Goal: Information Seeking & Learning: Learn about a topic

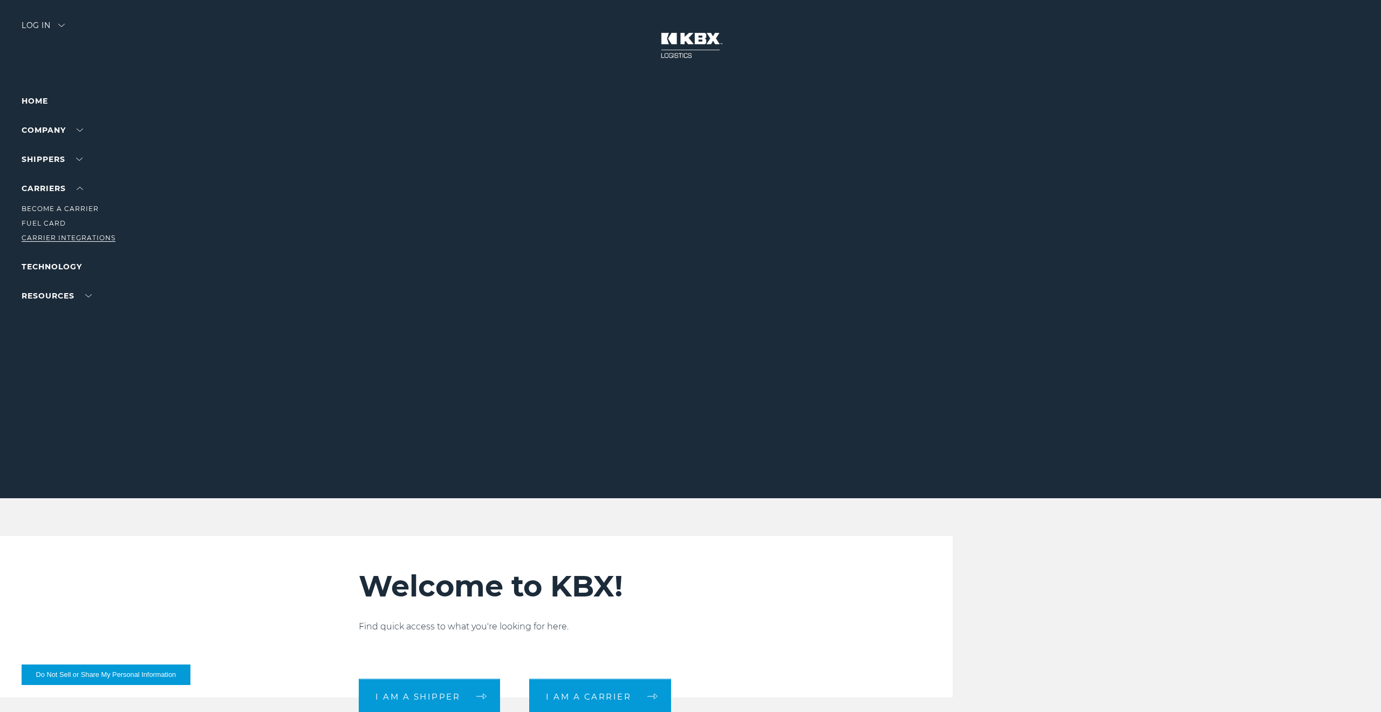
click at [59, 236] on link "Carrier Integrations" at bounding box center [69, 238] width 94 height 8
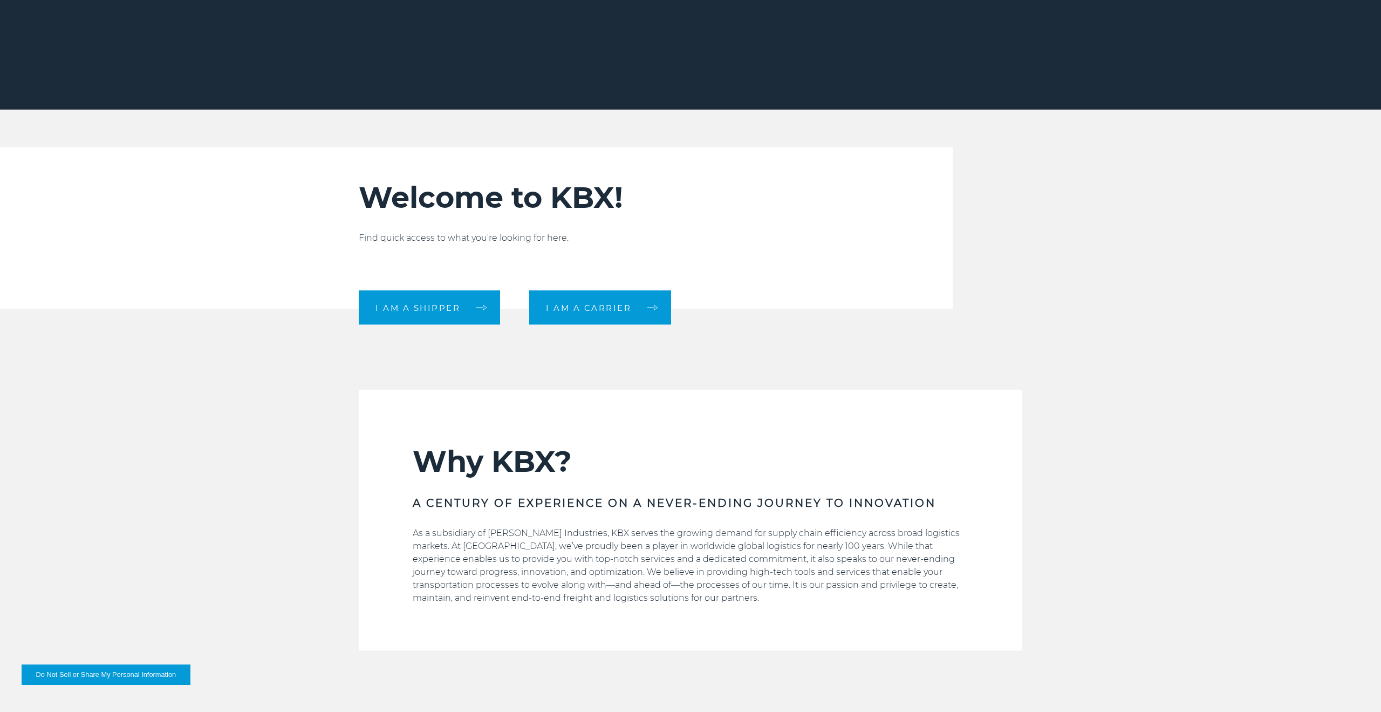
scroll to position [350, 0]
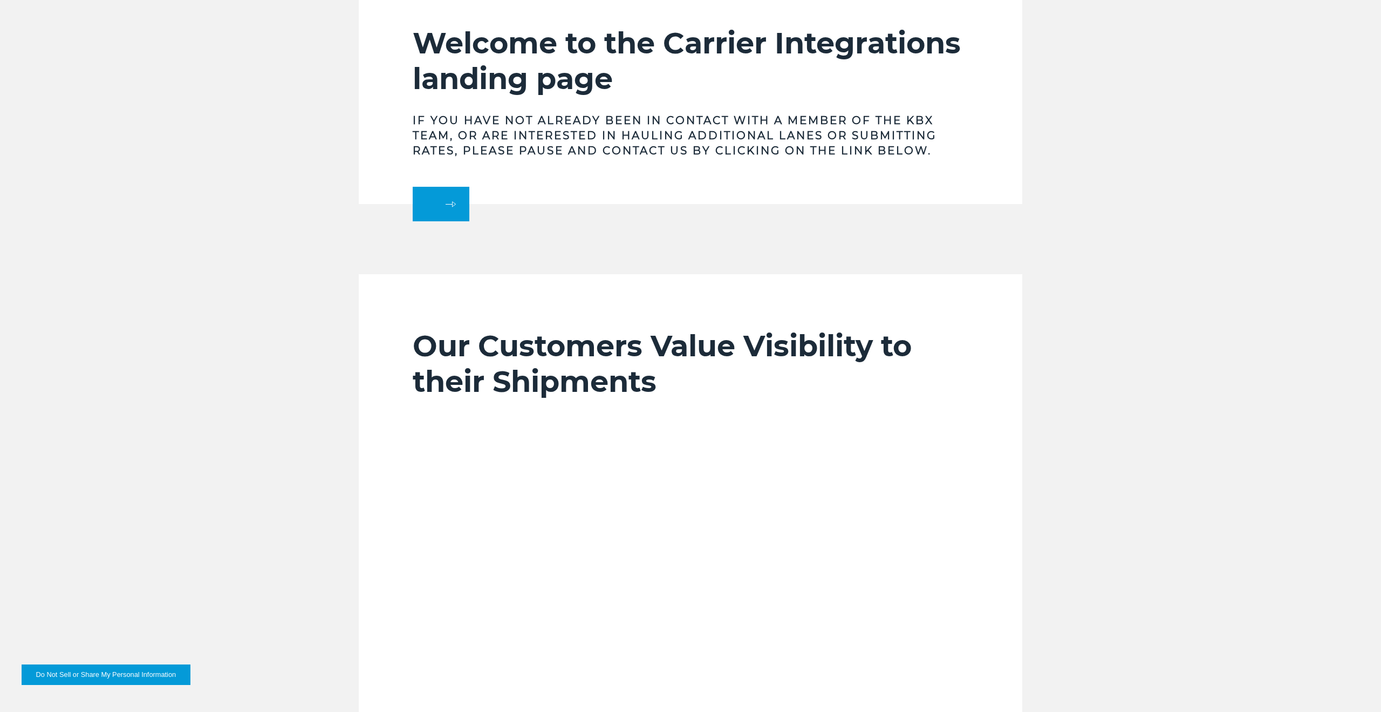
scroll to position [544, 0]
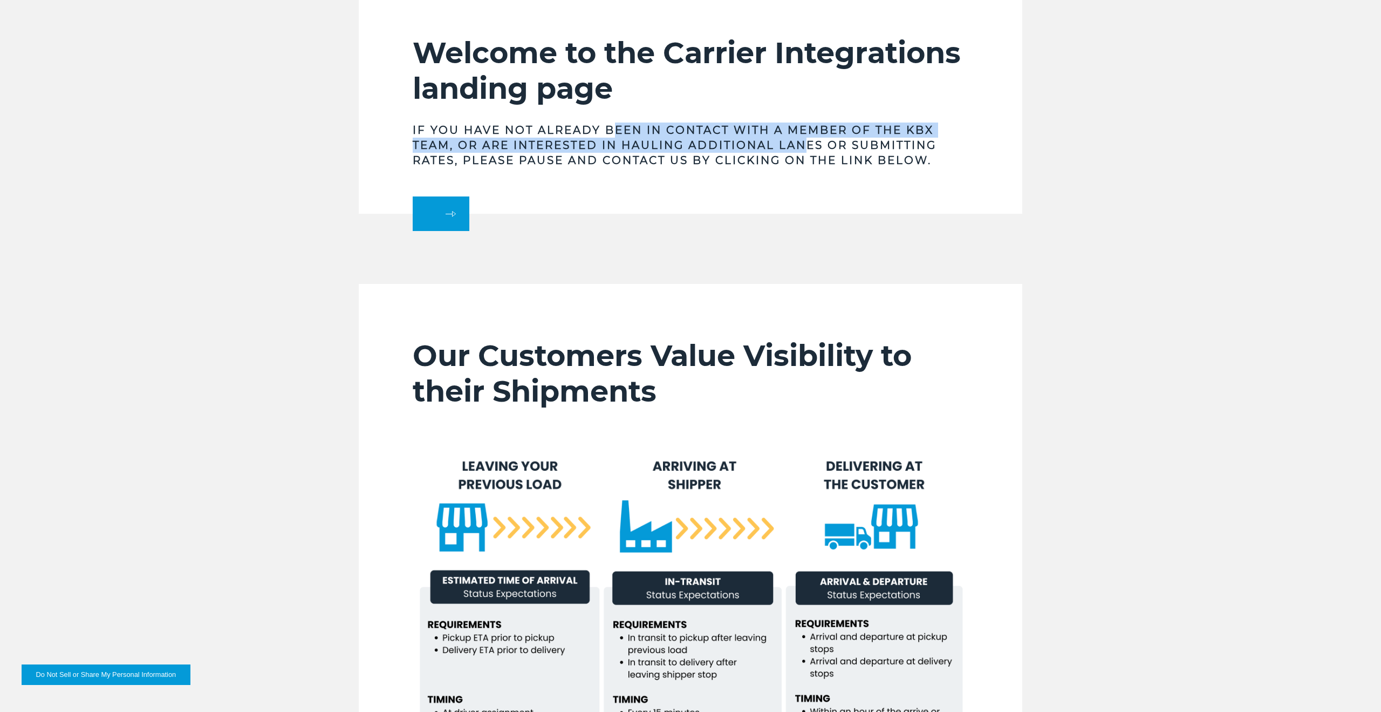
drag, startPoint x: 617, startPoint y: 133, endPoint x: 813, endPoint y: 141, distance: 195.5
click at [813, 141] on h3 "If you have not already been in contact with a member of the KBX team, or are i…" at bounding box center [691, 144] width 556 height 45
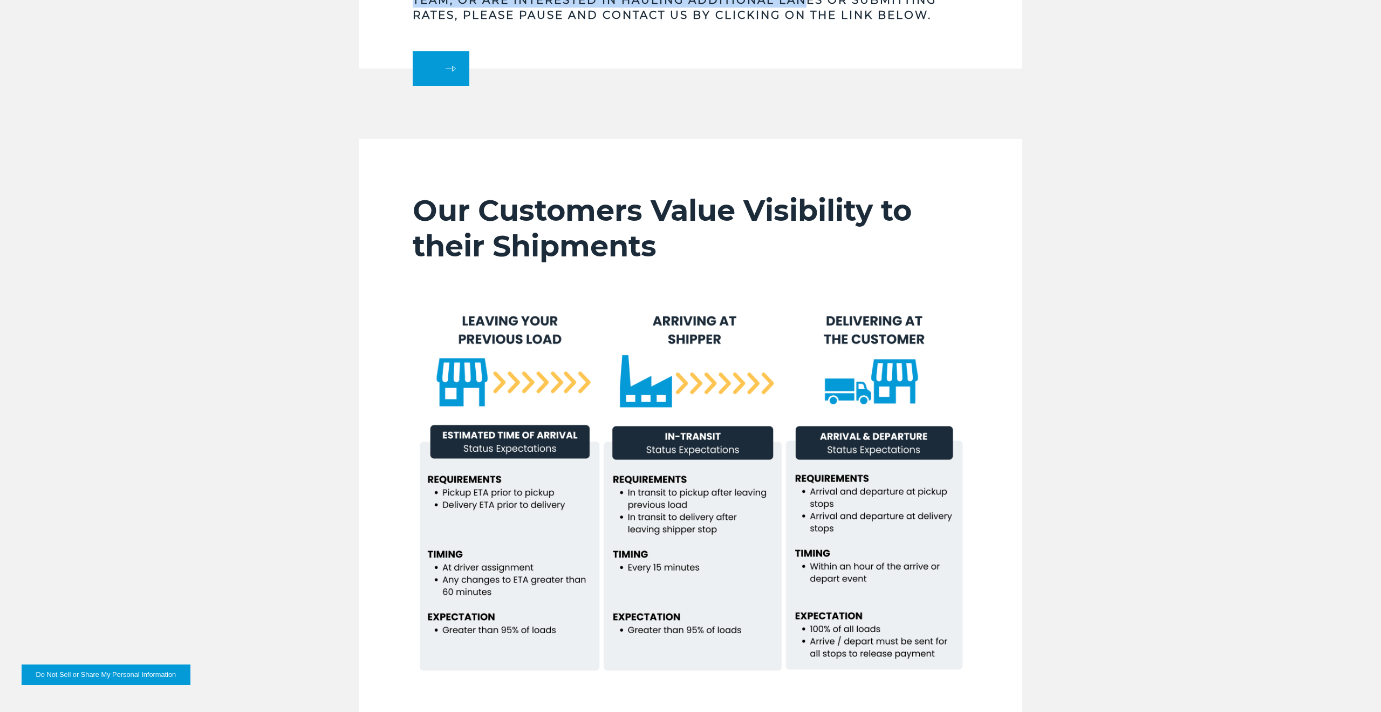
scroll to position [699, 0]
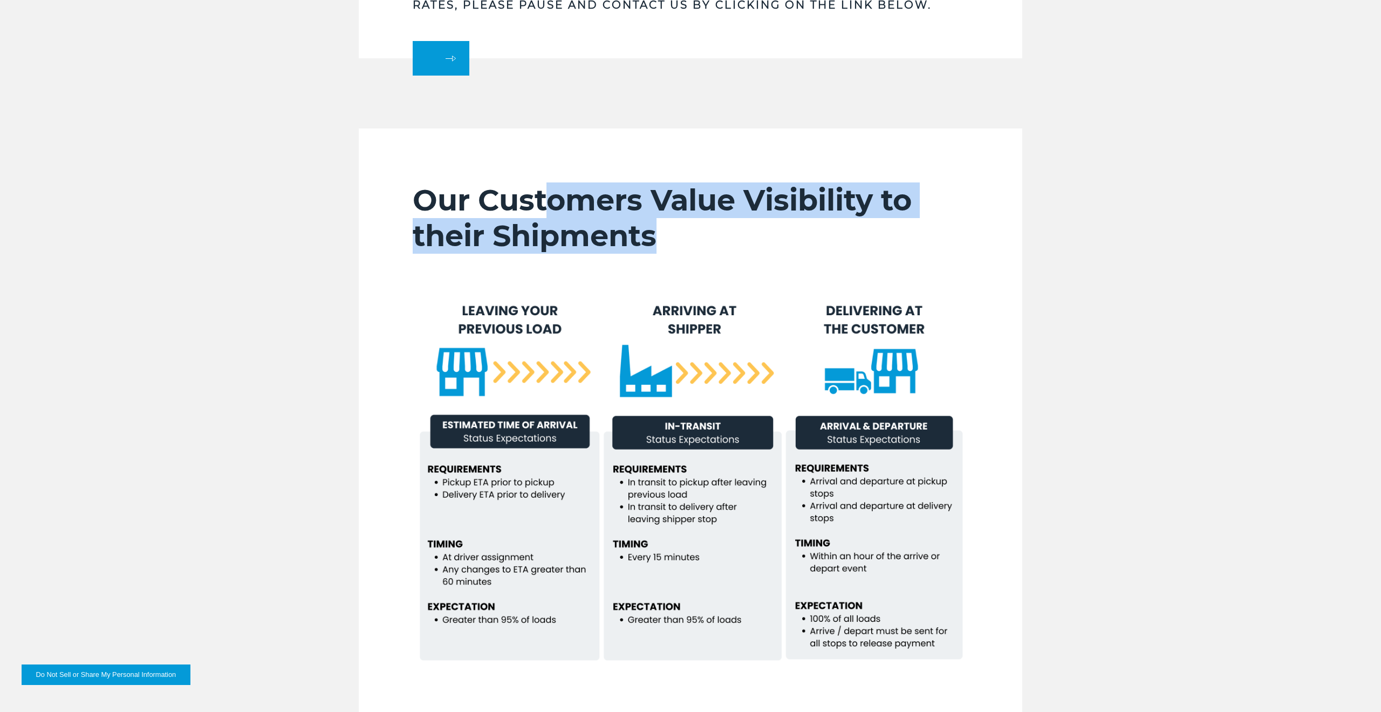
drag, startPoint x: 551, startPoint y: 194, endPoint x: 816, endPoint y: 243, distance: 269.5
click at [816, 243] on h2 "Our Customers Value Visibility to their Shipments" at bounding box center [691, 217] width 556 height 71
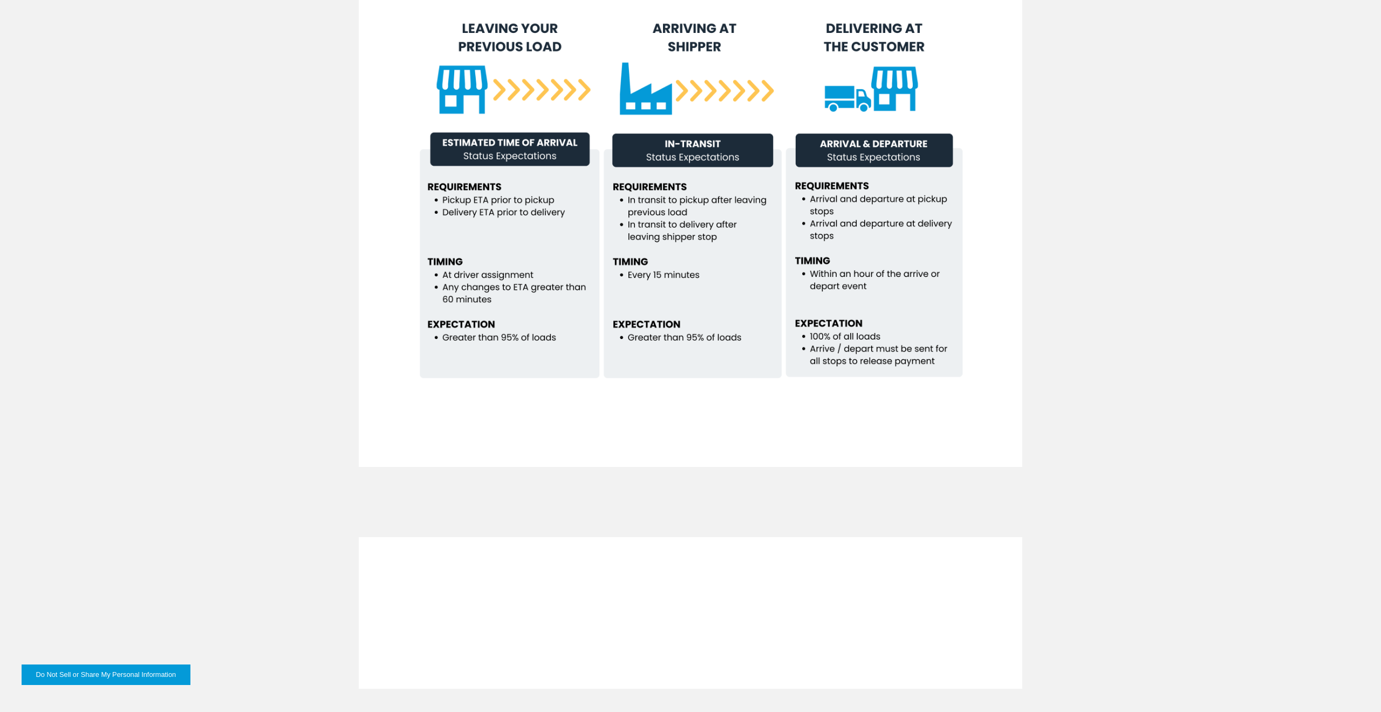
scroll to position [1010, 0]
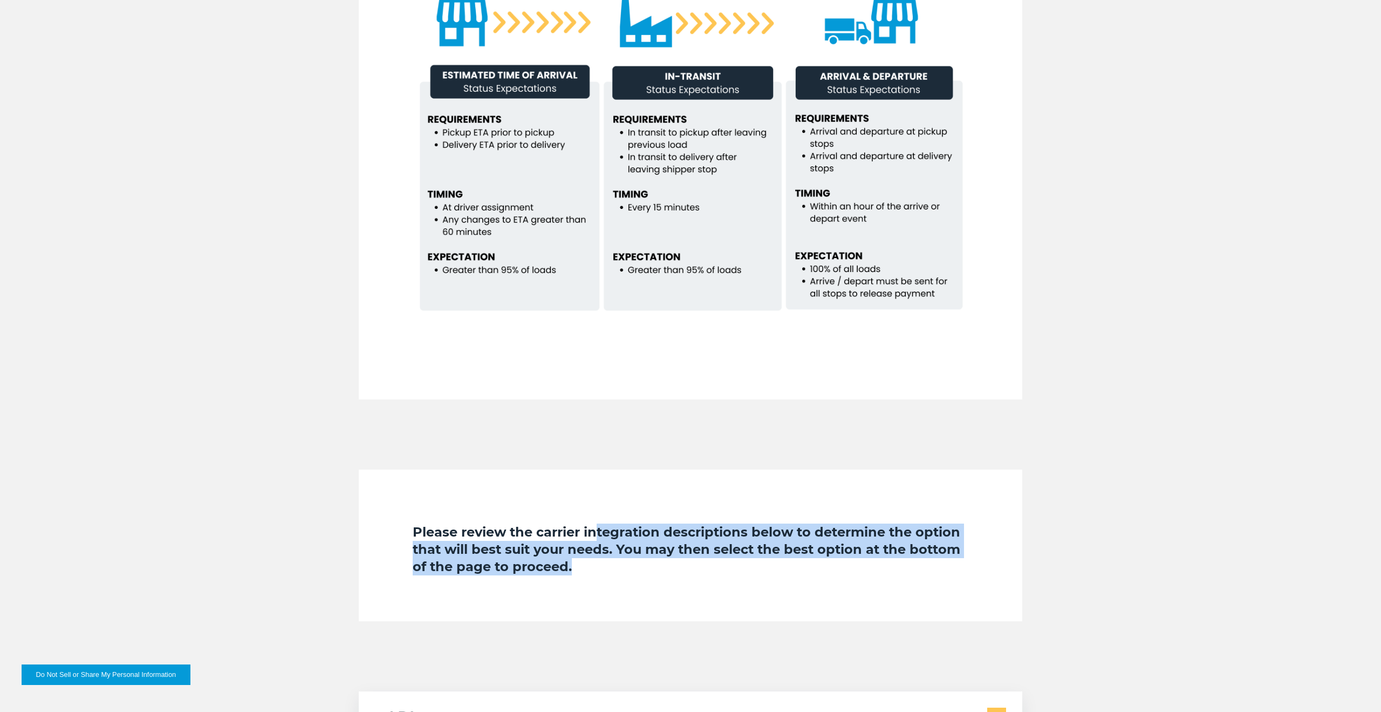
drag, startPoint x: 663, startPoint y: 564, endPoint x: 583, endPoint y: 547, distance: 81.6
click at [595, 528] on h4 "Please review the carrier integration descriptions below to determine the optio…" at bounding box center [691, 549] width 556 height 52
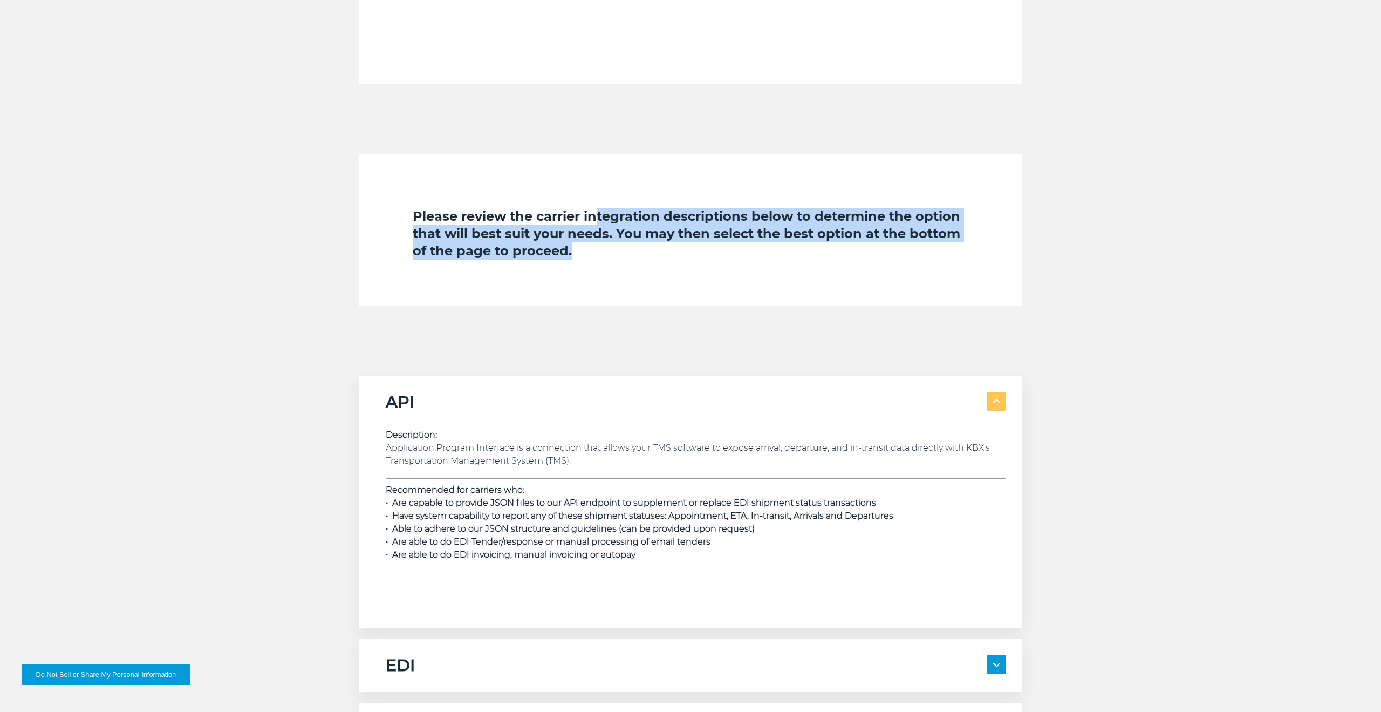
scroll to position [1360, 0]
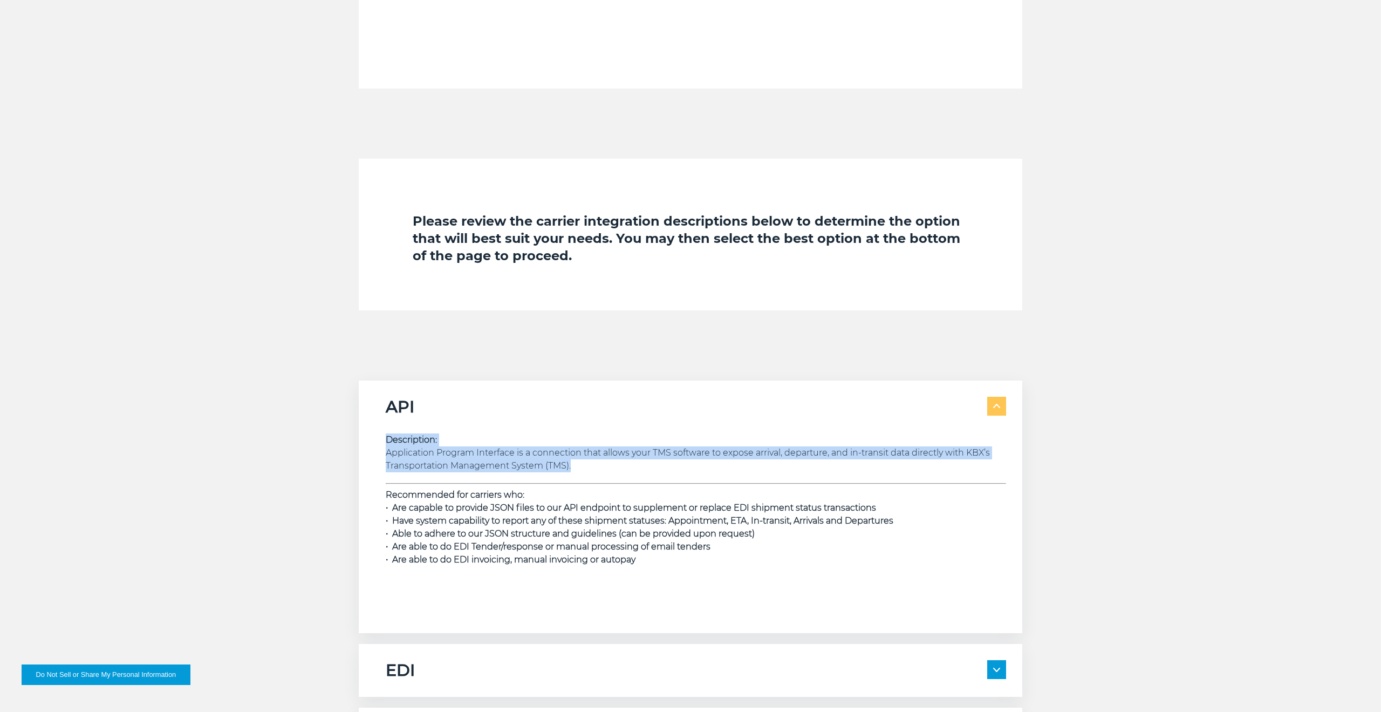
drag, startPoint x: 377, startPoint y: 426, endPoint x: 582, endPoint y: 473, distance: 209.9
click at [587, 466] on div "API Description: Application Program Interface is a connection that allows your…" at bounding box center [691, 506] width 664 height 253
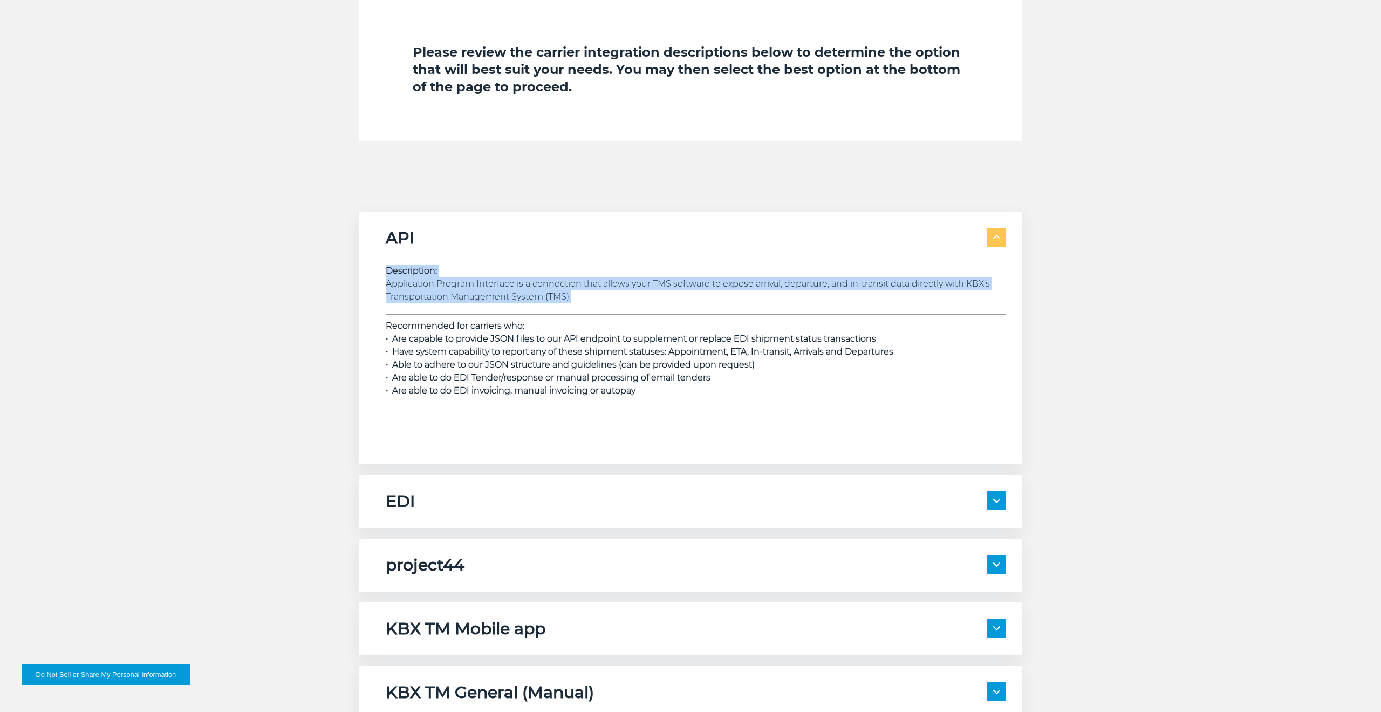
scroll to position [1515, 0]
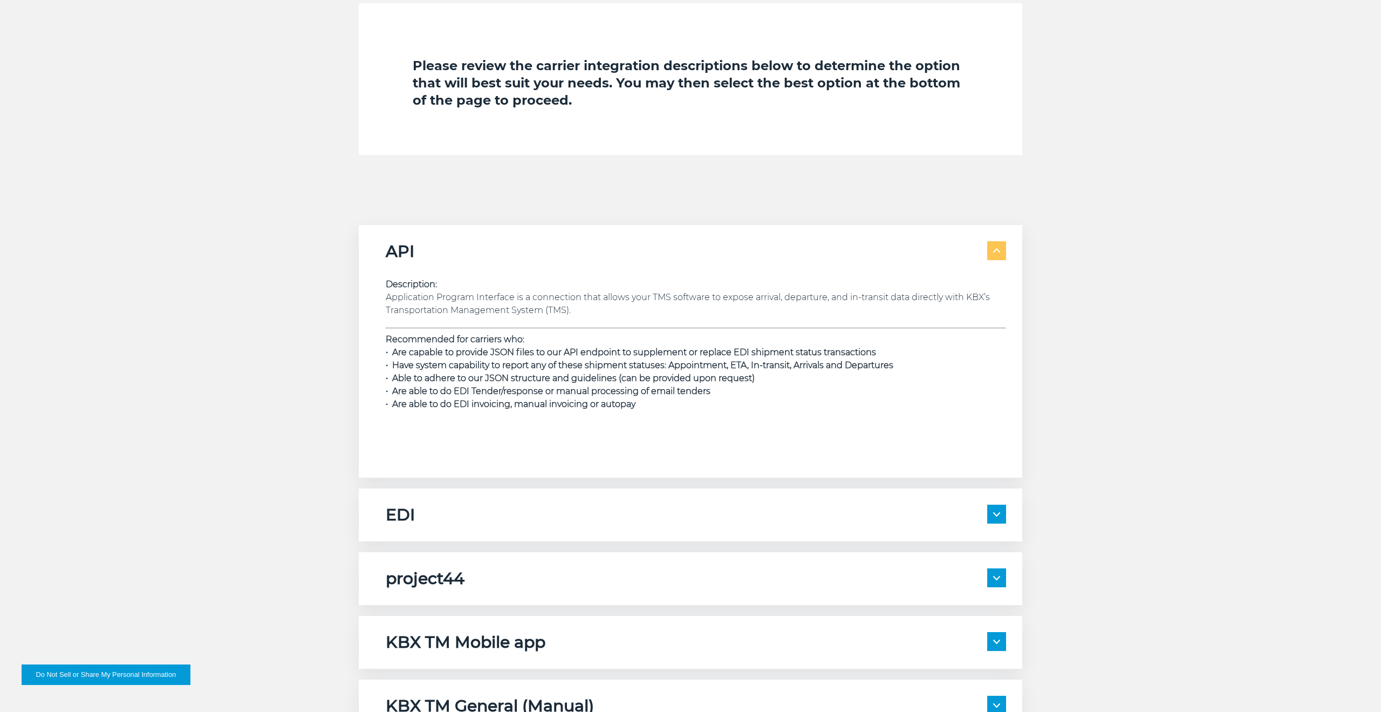
click at [1003, 514] on span at bounding box center [996, 514] width 19 height 19
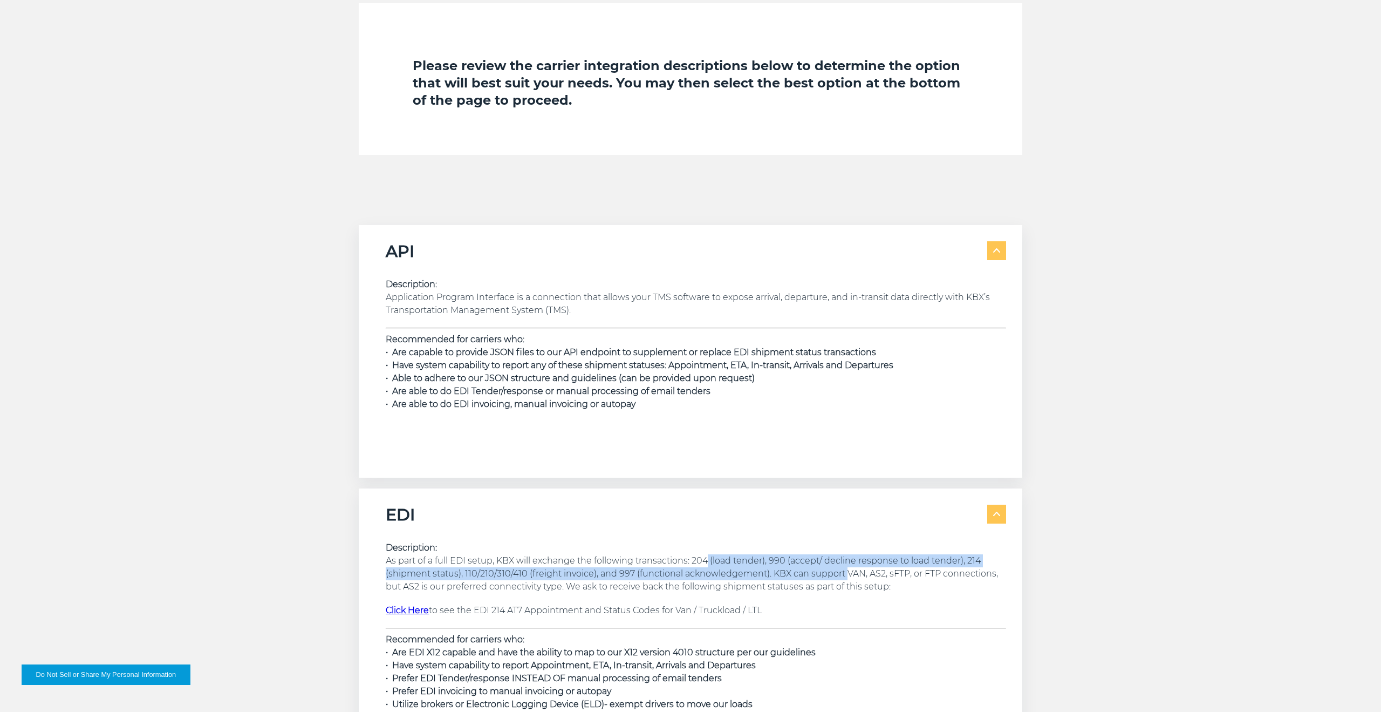
drag, startPoint x: 713, startPoint y: 560, endPoint x: 881, endPoint y: 596, distance: 171.7
click at [850, 578] on p "Description: As part of a full EDI setup, KBX will exchange the following trans…" at bounding box center [696, 567] width 621 height 52
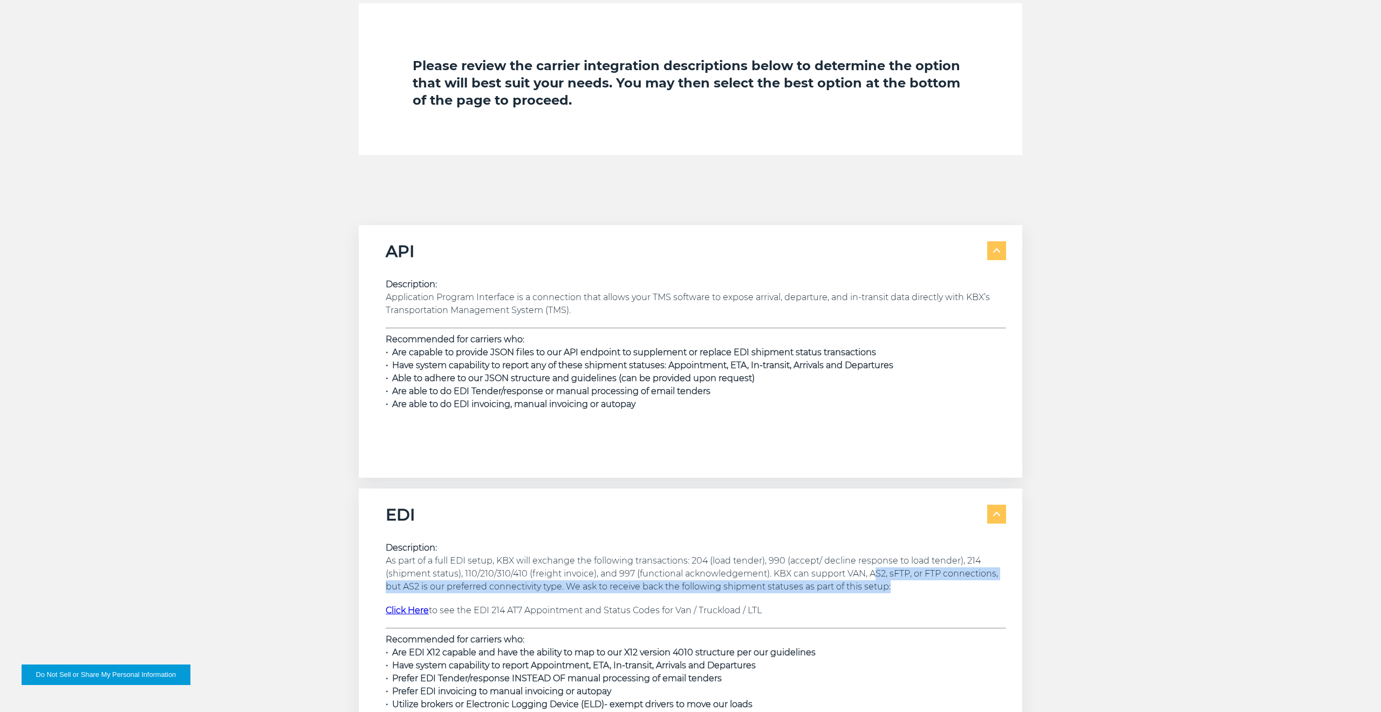
drag, startPoint x: 889, startPoint y: 591, endPoint x: 876, endPoint y: 576, distance: 19.9
click at [875, 575] on p "Description: As part of a full EDI setup, KBX will exchange the following trans…" at bounding box center [696, 567] width 621 height 52
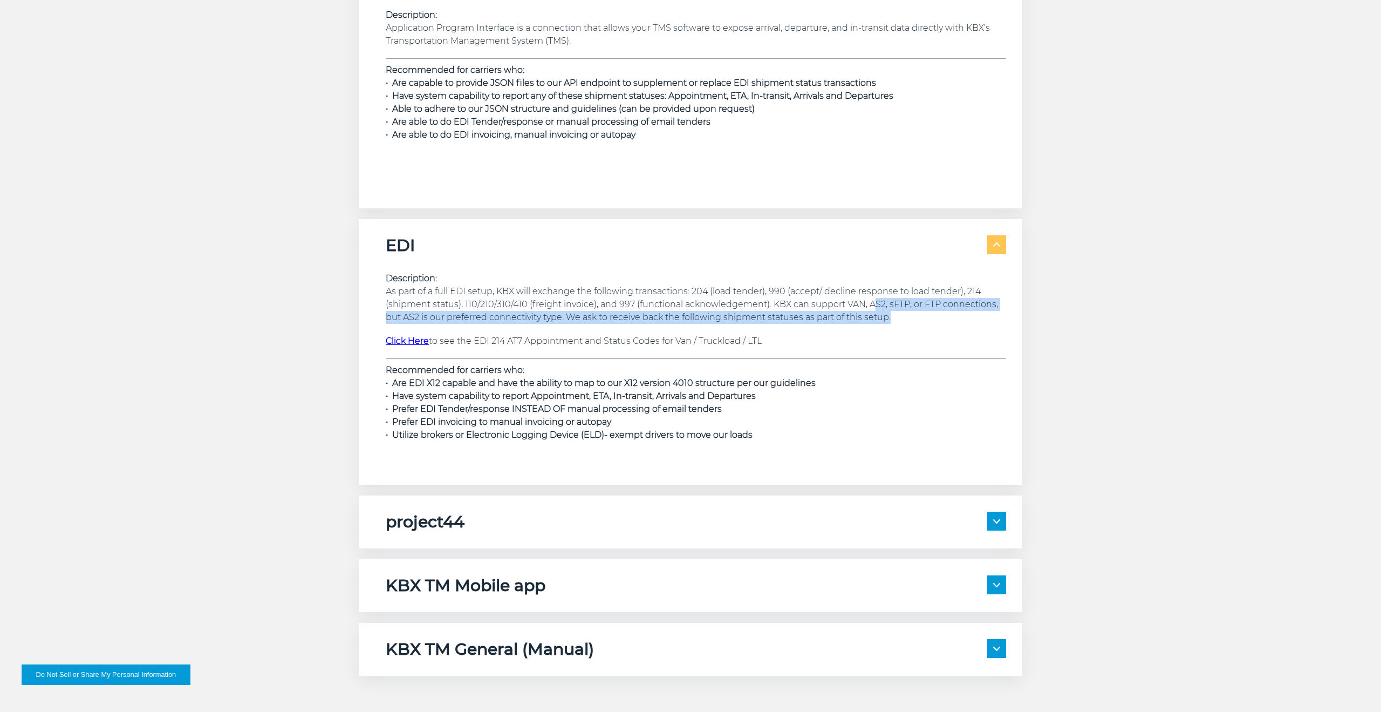
scroll to position [1787, 0]
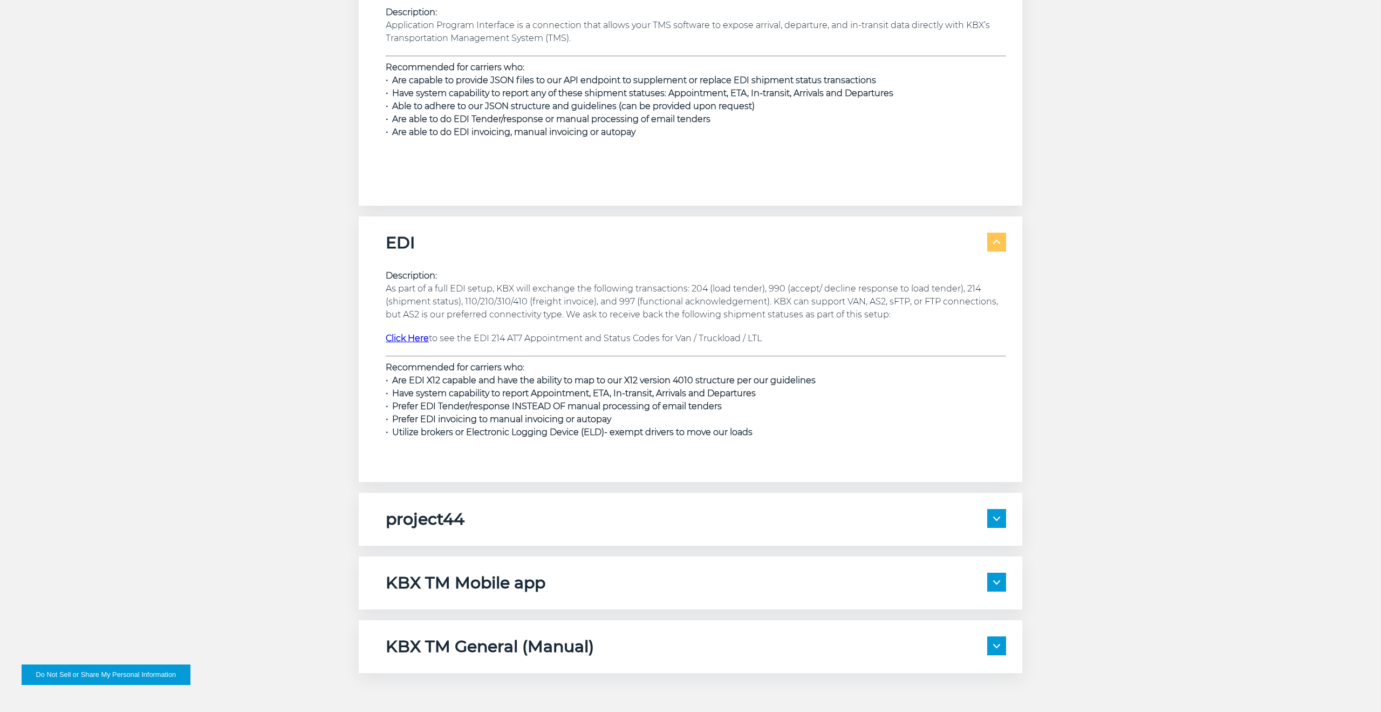
click at [991, 517] on span at bounding box center [996, 518] width 19 height 19
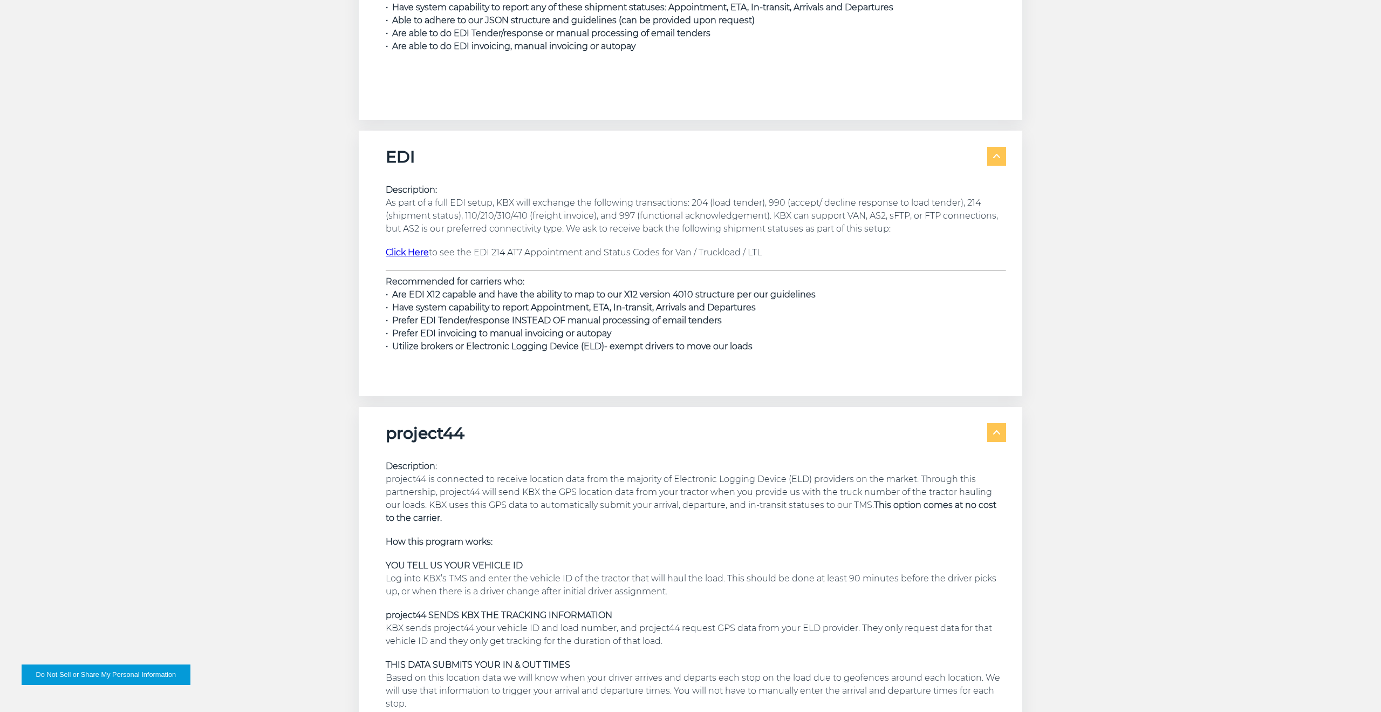
scroll to position [1904, 0]
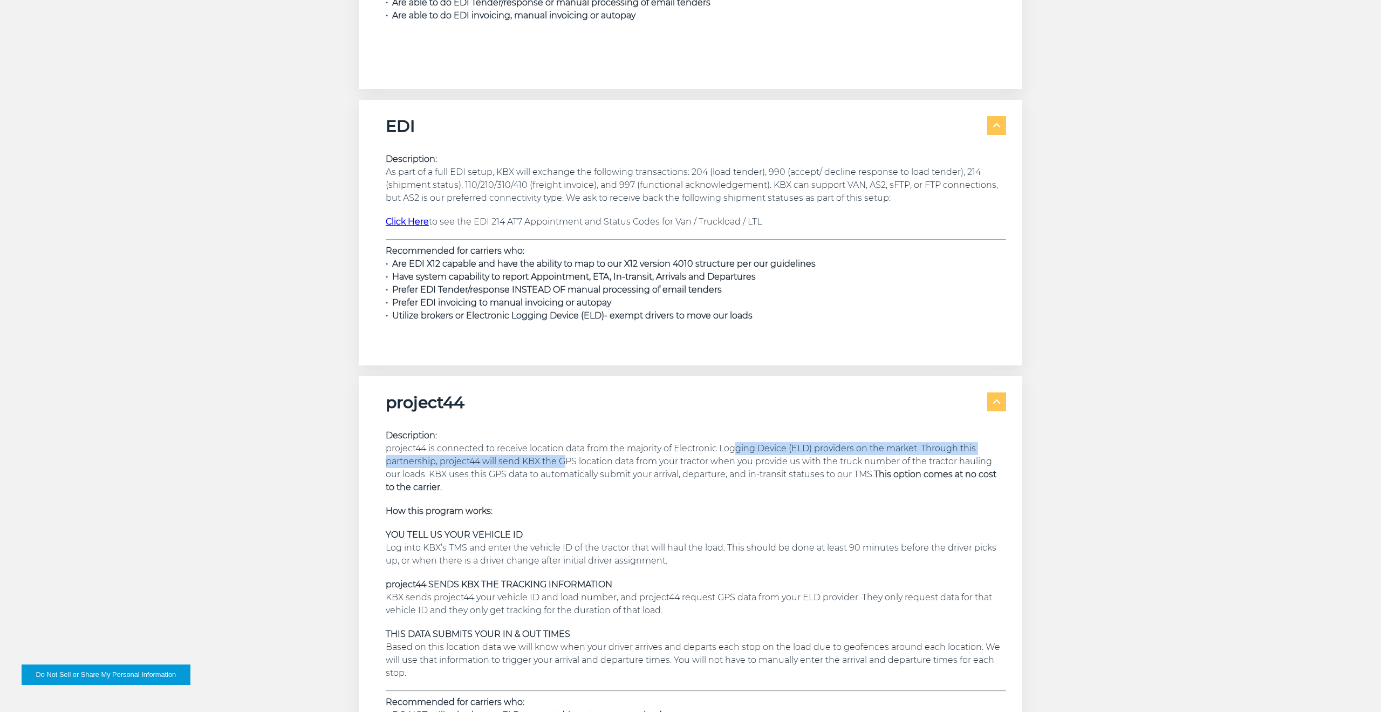
drag, startPoint x: 738, startPoint y: 449, endPoint x: 565, endPoint y: 465, distance: 172.9
click at [565, 465] on p "Description: project44 is connected to receive location data from the majority …" at bounding box center [696, 461] width 621 height 65
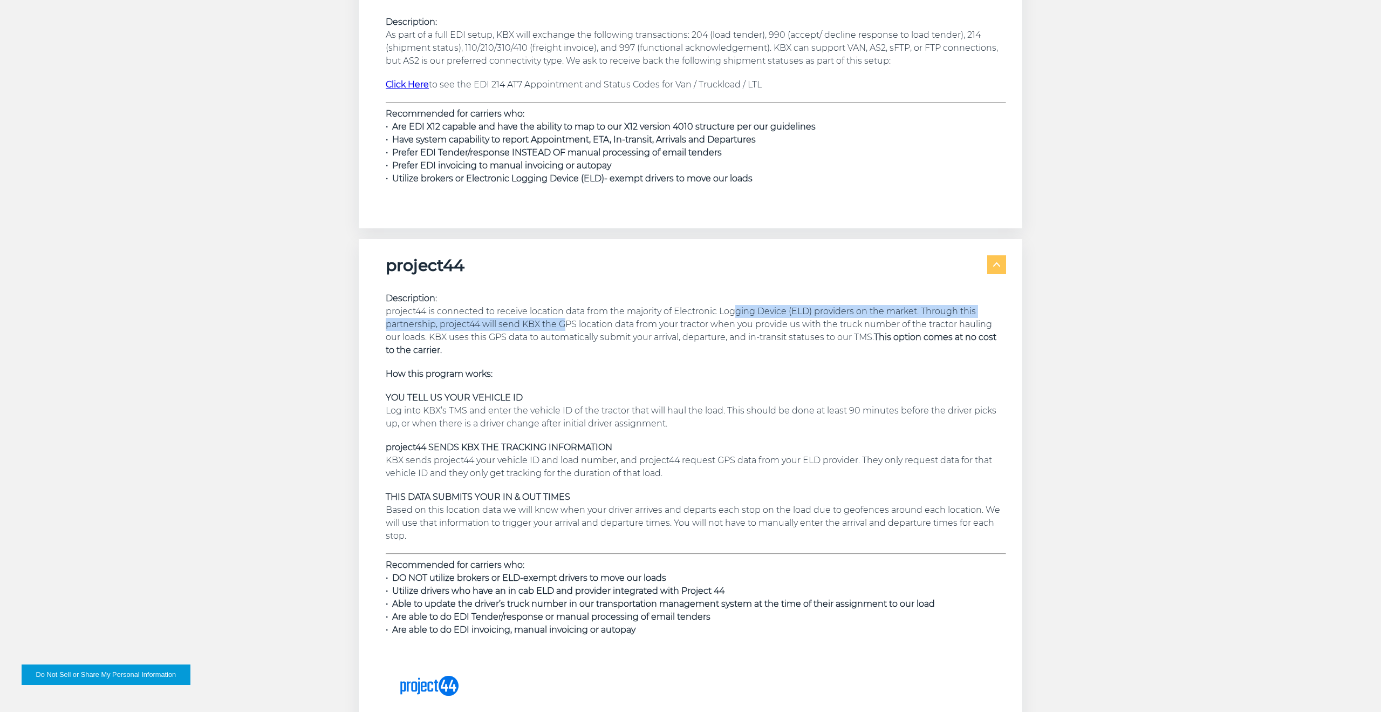
scroll to position [2059, 0]
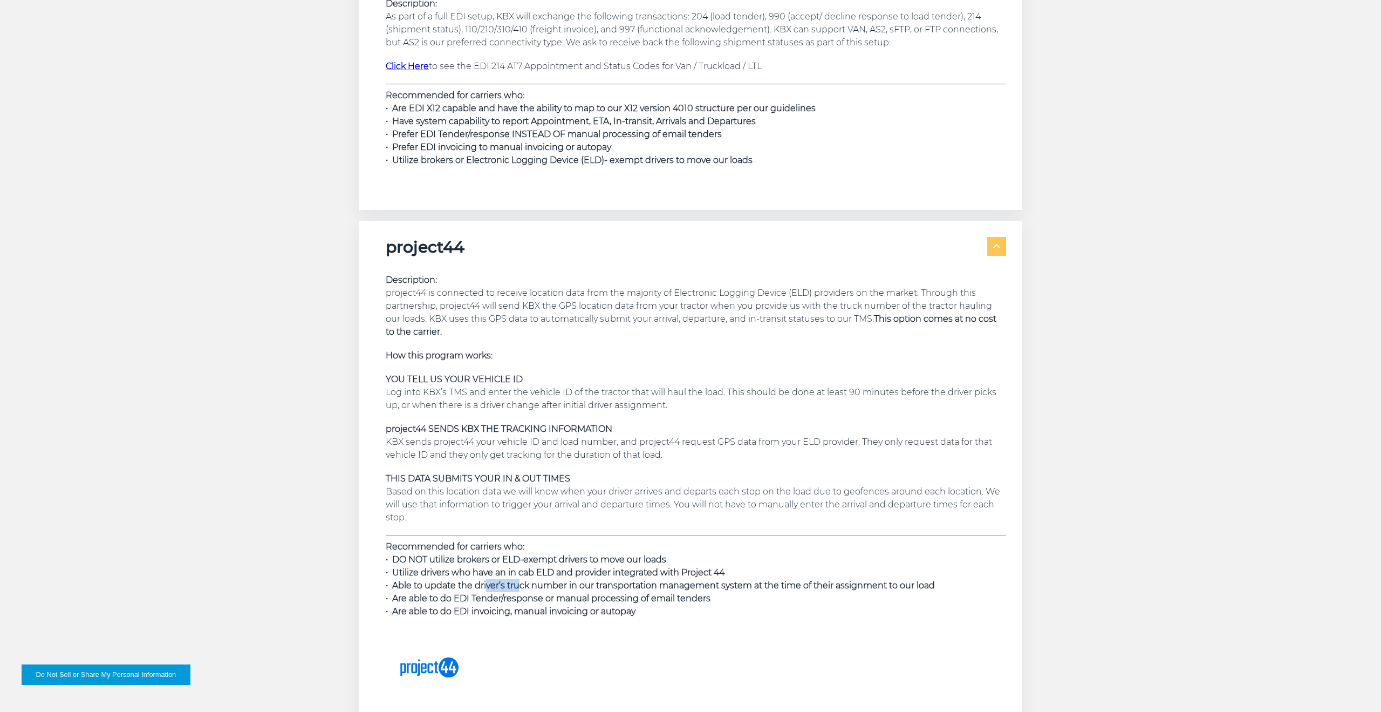
drag, startPoint x: 542, startPoint y: 571, endPoint x: 517, endPoint y: 581, distance: 26.2
click at [517, 581] on span "• Able to update the driver’s truck number in our transportation management sys…" at bounding box center [660, 585] width 549 height 10
drag, startPoint x: 486, startPoint y: 569, endPoint x: 623, endPoint y: 595, distance: 139.4
click at [614, 589] on strong "• DO NOT utilize brokers or ELD-exempt drivers to move our loads • Utilize driv…" at bounding box center [660, 585] width 549 height 62
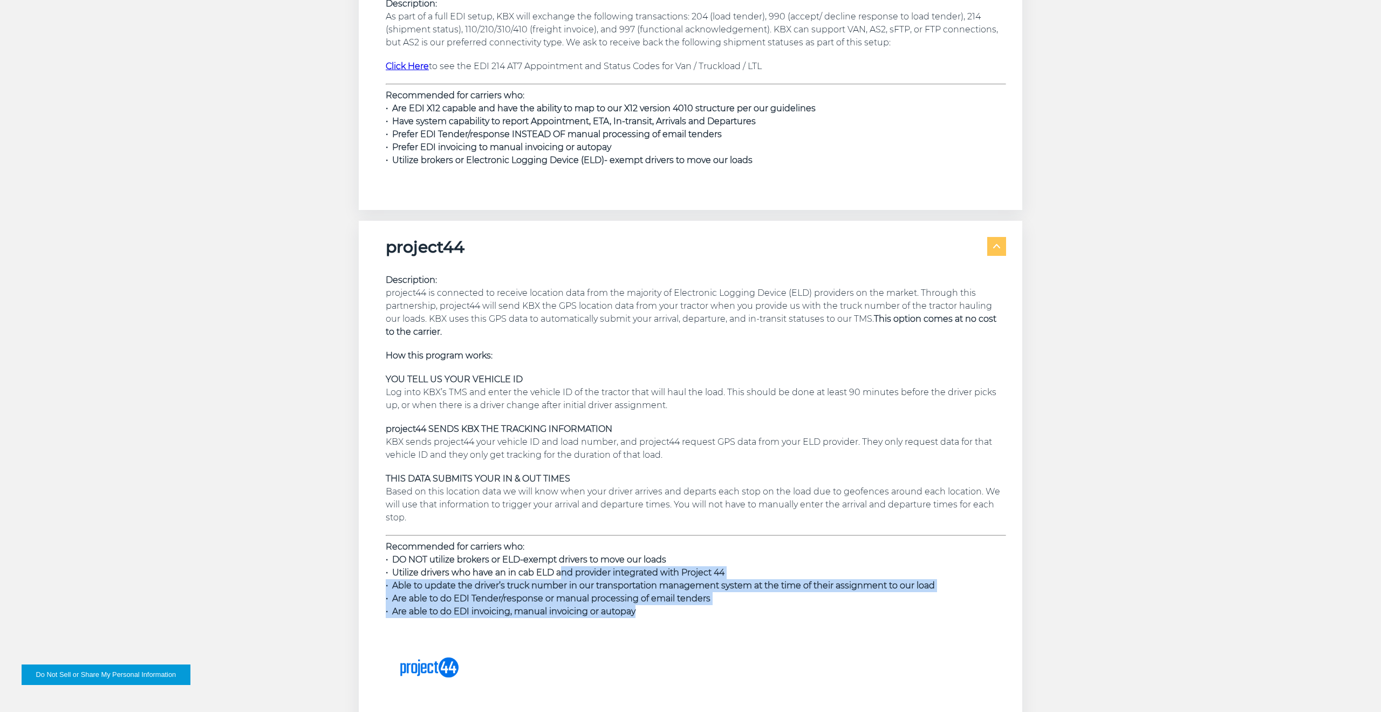
drag, startPoint x: 640, startPoint y: 611, endPoint x: 560, endPoint y: 577, distance: 87.1
click at [560, 577] on p "Recommended for carriers who: • DO NOT utilize brokers or ELD-exempt drivers to…" at bounding box center [696, 579] width 621 height 78
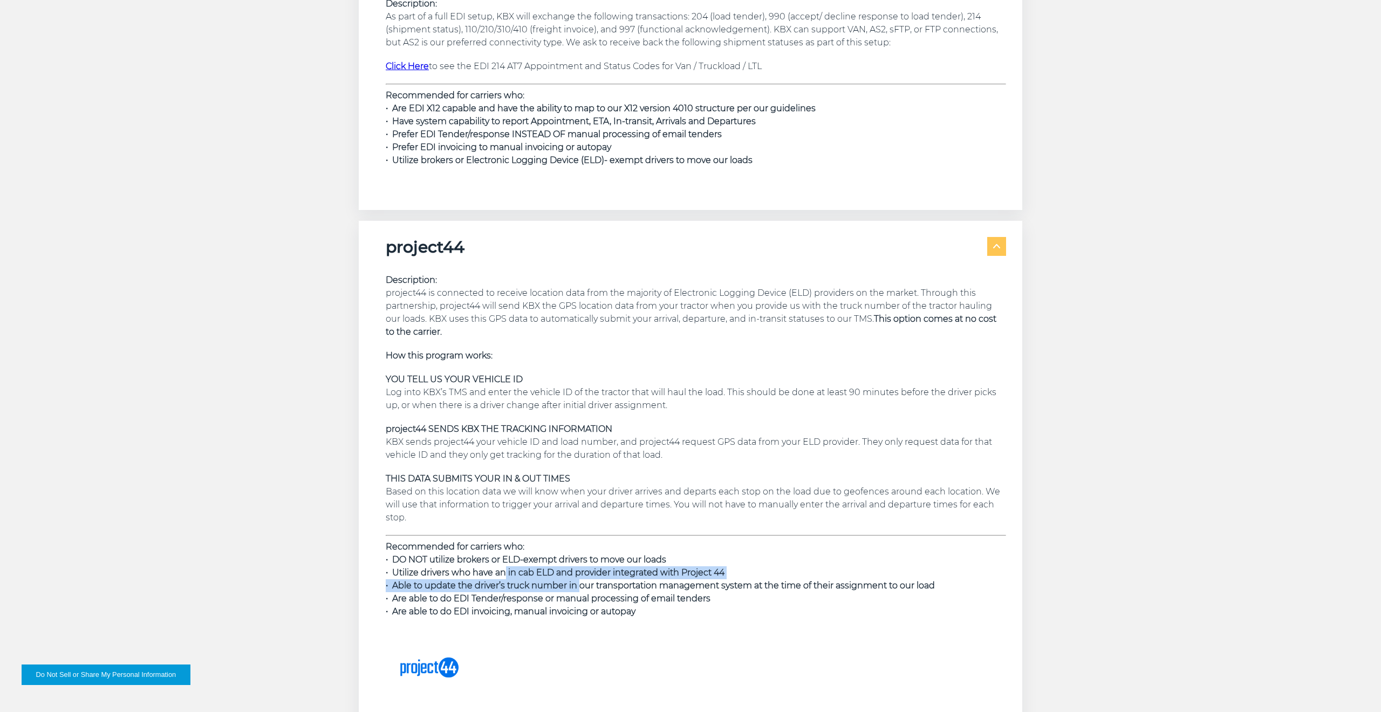
drag, startPoint x: 507, startPoint y: 570, endPoint x: 590, endPoint y: 594, distance: 86.9
click at [586, 592] on p "Recommended for carriers who: • DO NOT utilize brokers or ELD-exempt drivers to…" at bounding box center [696, 579] width 621 height 78
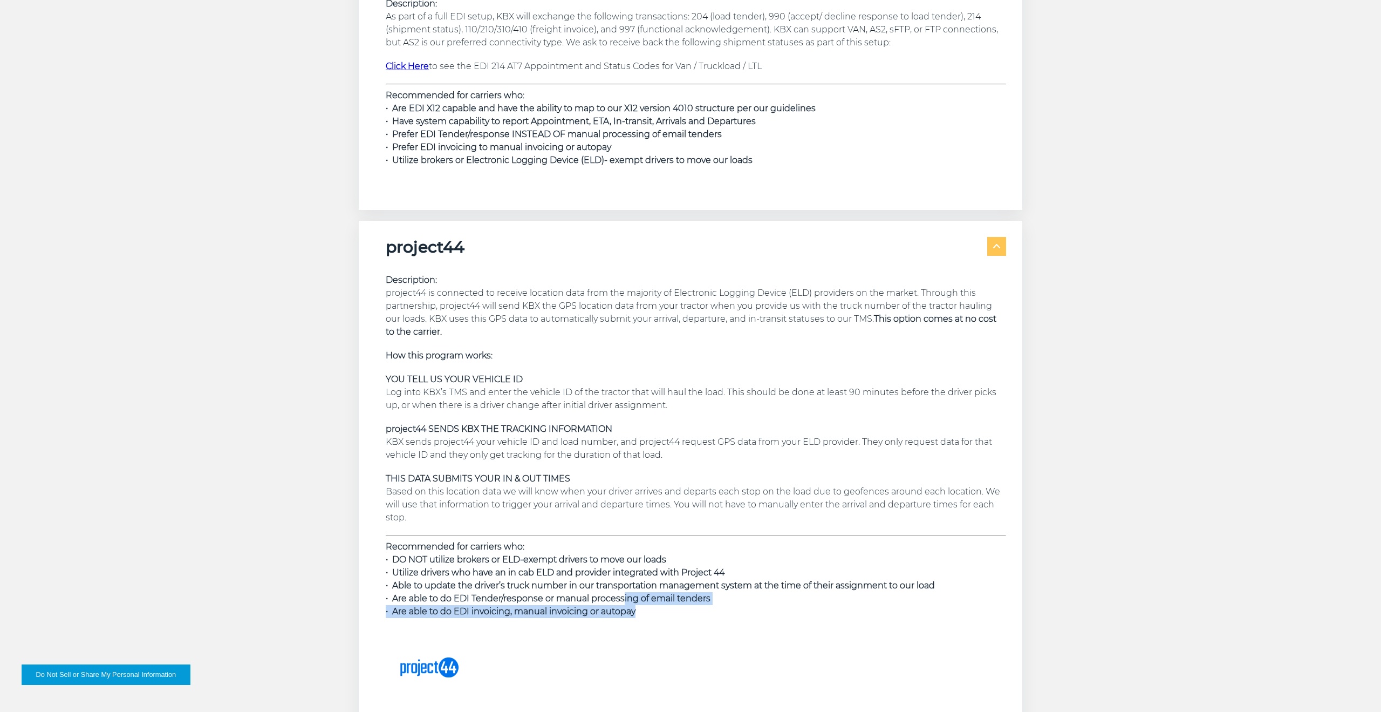
drag, startPoint x: 645, startPoint y: 605, endPoint x: 618, endPoint y: 605, distance: 27.0
click at [623, 597] on p "Recommended for carriers who: • DO NOT utilize brokers or ELD-exempt drivers to…" at bounding box center [696, 579] width 621 height 78
drag, startPoint x: 460, startPoint y: 591, endPoint x: 578, endPoint y: 622, distance: 121.5
click at [528, 594] on p "Recommended for carriers who: • DO NOT utilize brokers or ELD-exempt drivers to…" at bounding box center [696, 579] width 621 height 78
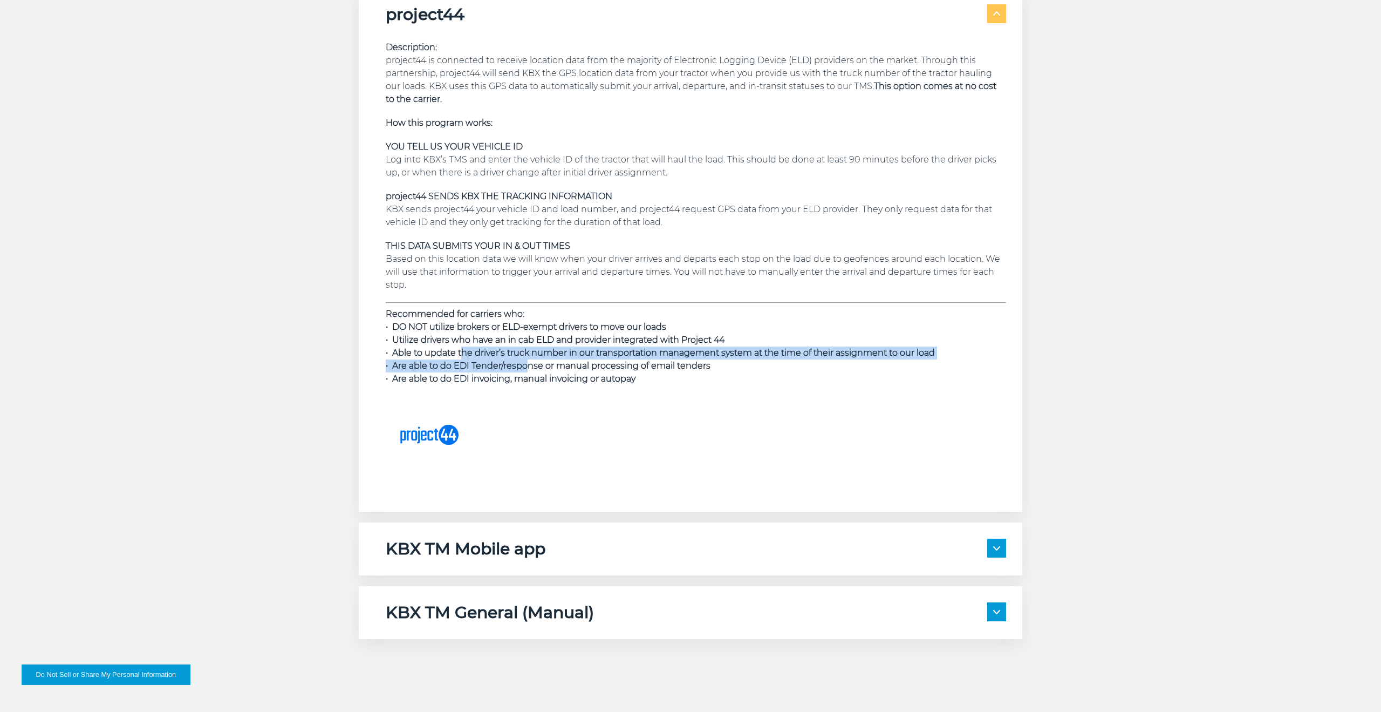
scroll to position [2292, 0]
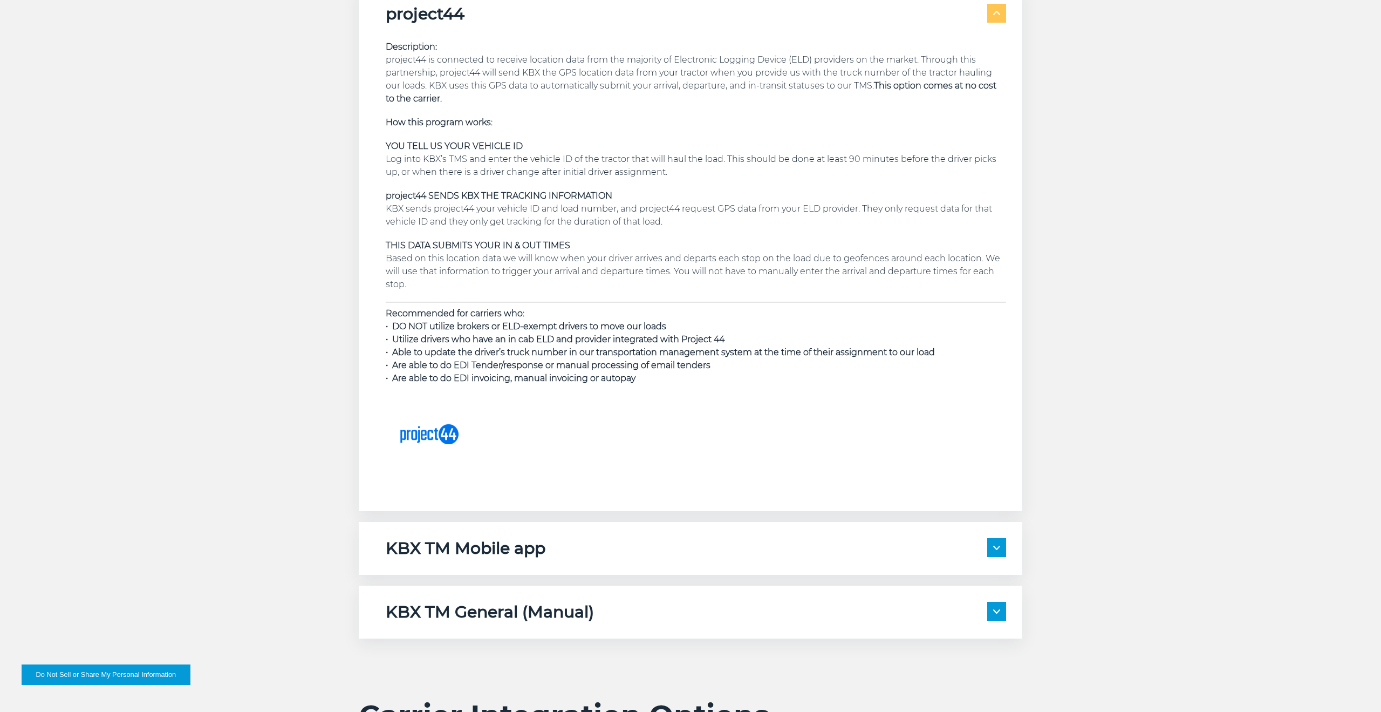
click at [535, 620] on h5 "KBX TM General (Manual)" at bounding box center [490, 612] width 208 height 21
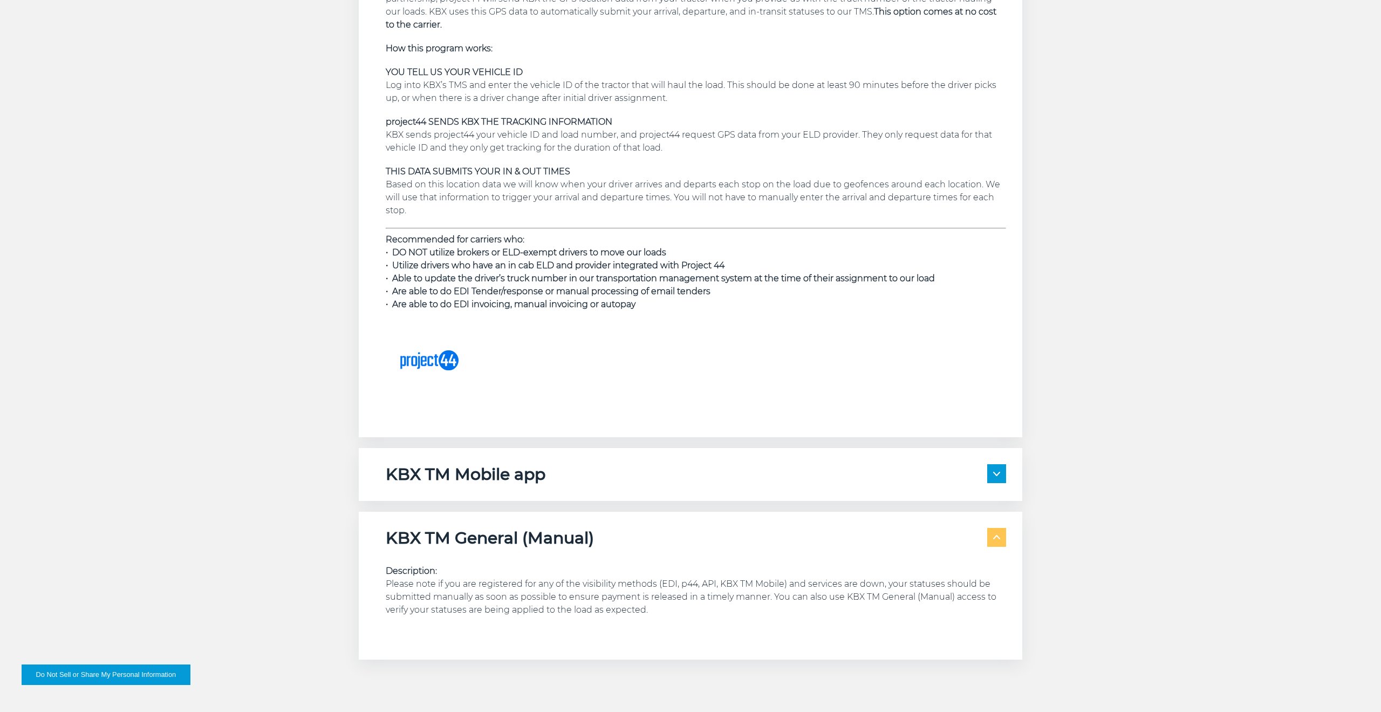
scroll to position [2370, 0]
click at [665, 473] on div "KBX TM Mobile app" at bounding box center [696, 470] width 621 height 21
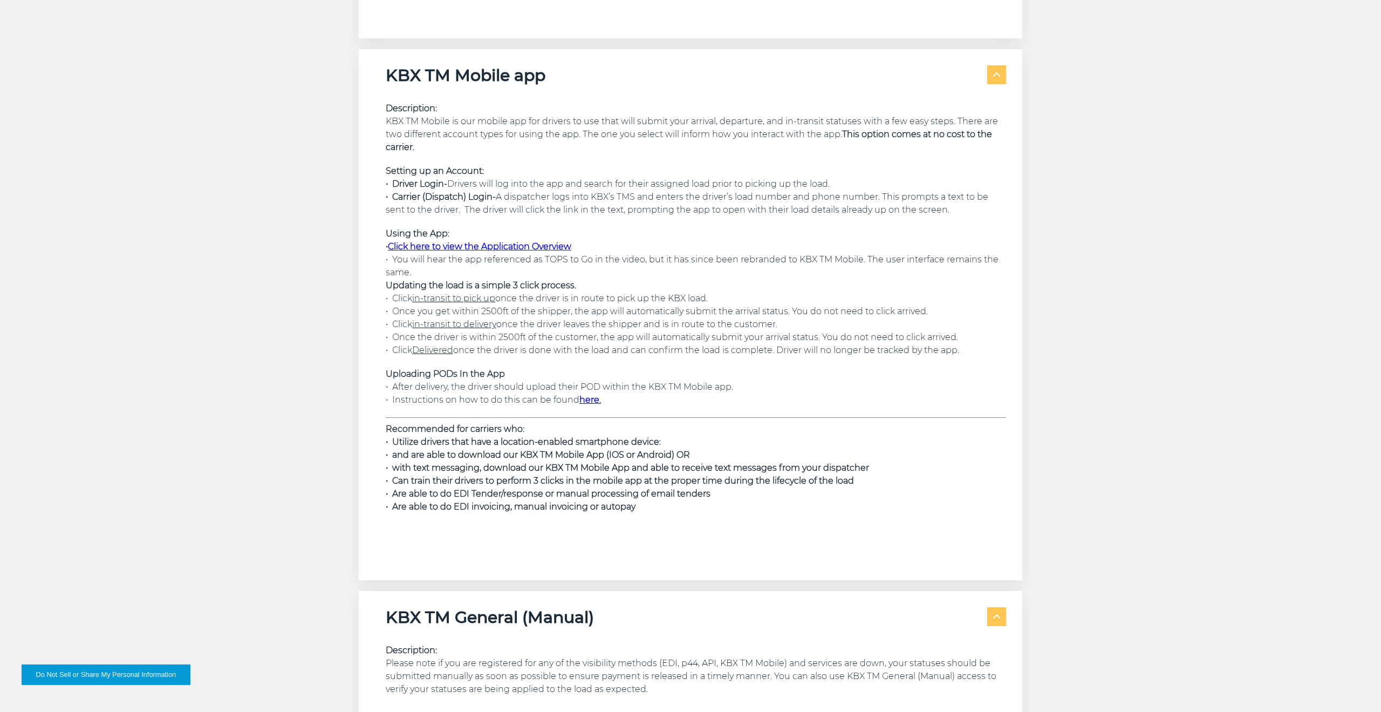
scroll to position [2720, 0]
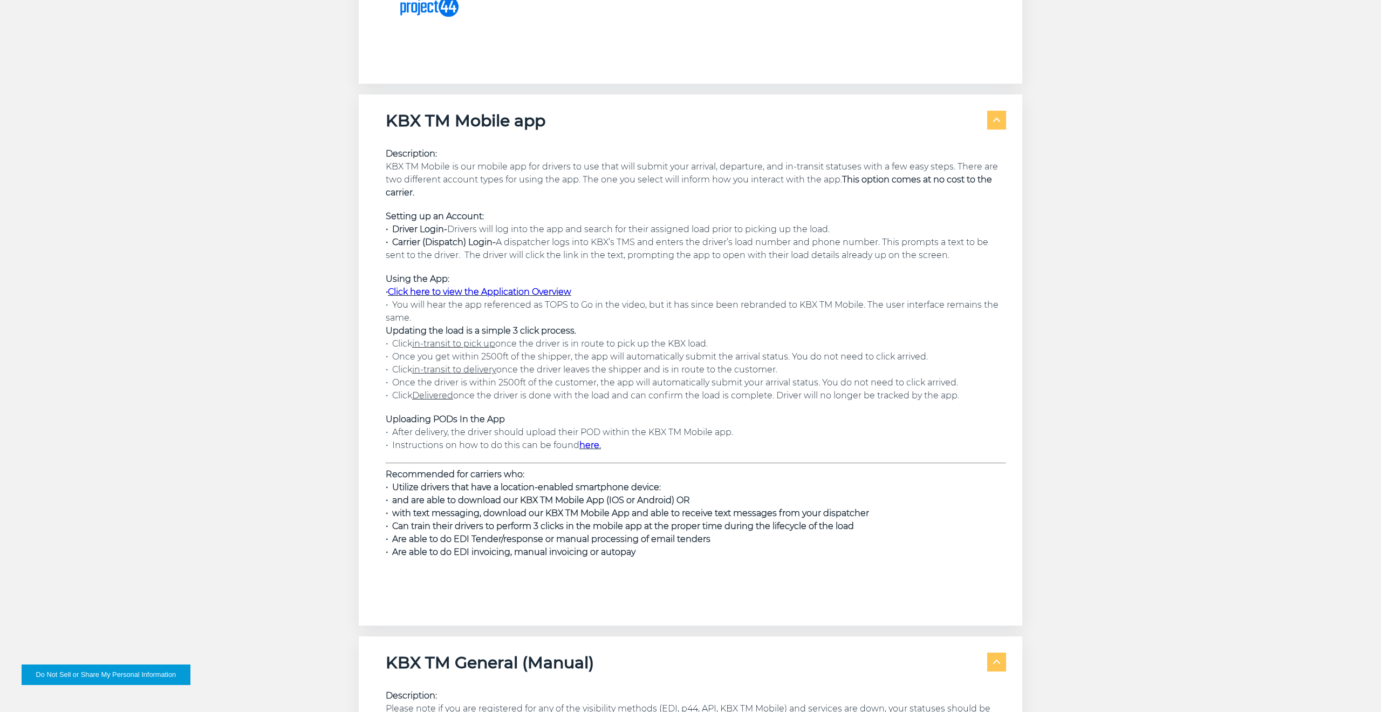
drag, startPoint x: 474, startPoint y: 173, endPoint x: 519, endPoint y: 216, distance: 62.2
click at [519, 216] on div "Description: KBX TM Mobile is our mobile app for drivers to use that will submi…" at bounding box center [696, 364] width 621 height 435
drag, startPoint x: 476, startPoint y: 236, endPoint x: 636, endPoint y: 383, distance: 216.9
click at [634, 381] on div "Description: KBX TM Mobile is our mobile app for drivers to use that will submi…" at bounding box center [696, 364] width 621 height 435
drag, startPoint x: 649, startPoint y: 402, endPoint x: 551, endPoint y: 329, distance: 121.8
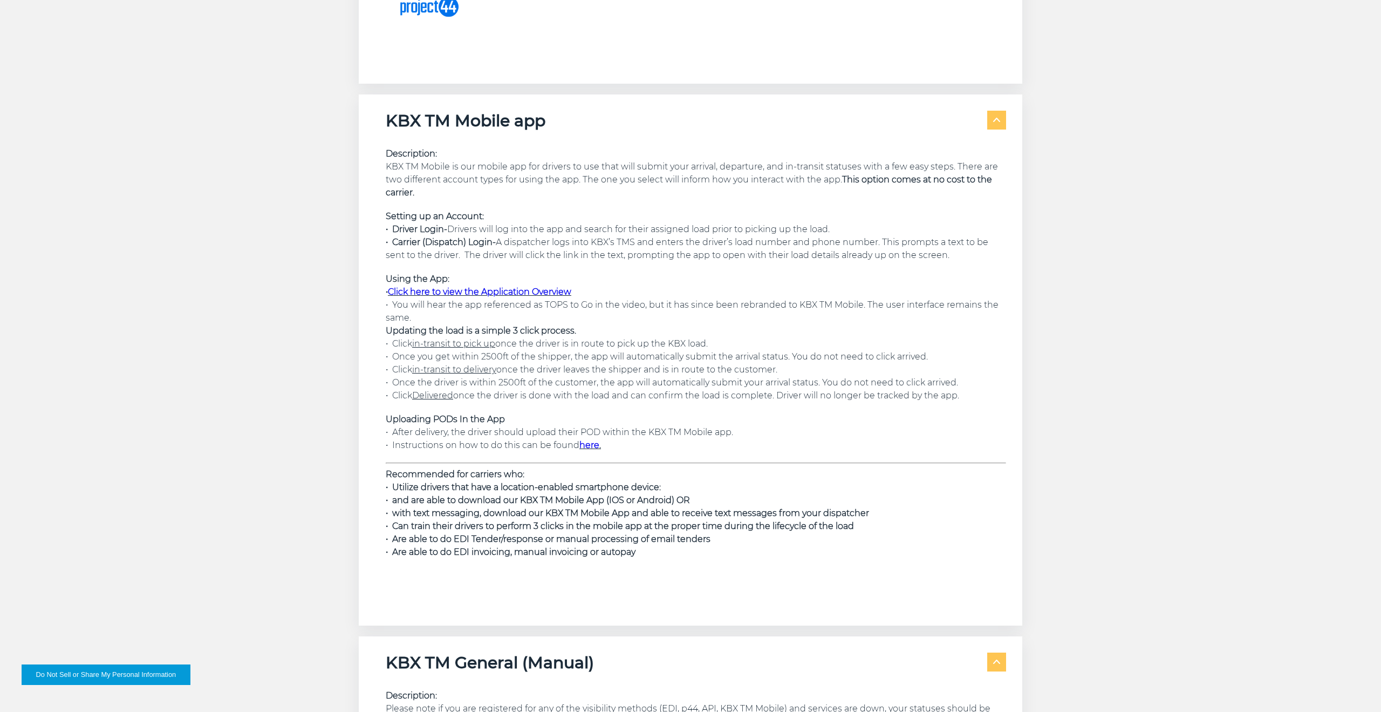
click at [552, 339] on div "Description: KBX TM Mobile is our mobile app for drivers to use that will submi…" at bounding box center [696, 364] width 621 height 435
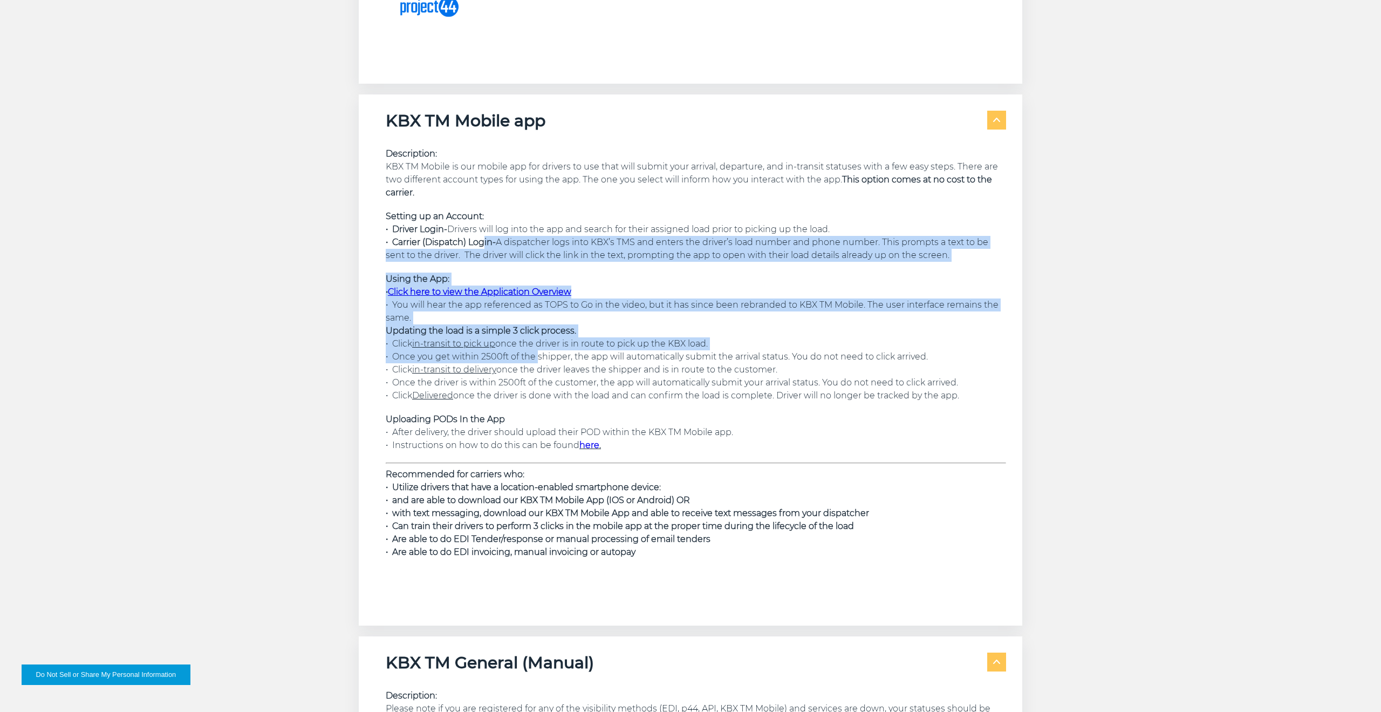
drag, startPoint x: 484, startPoint y: 237, endPoint x: 521, endPoint y: 353, distance: 121.8
click at [521, 353] on div "Description: KBX TM Mobile is our mobile app for drivers to use that will submi…" at bounding box center [696, 364] width 621 height 435
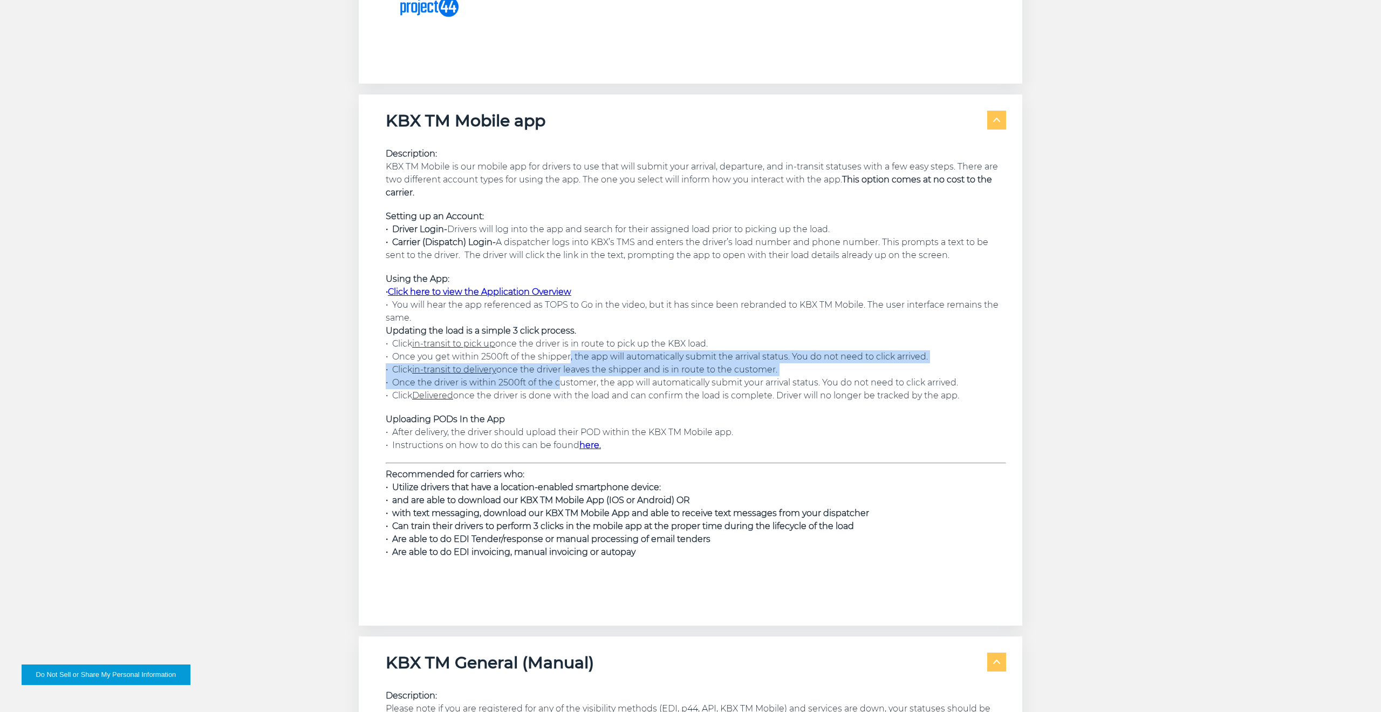
drag, startPoint x: 540, startPoint y: 381, endPoint x: 544, endPoint y: 352, distance: 29.4
click at [544, 352] on p "Using the App: • Click here to view the Application Overview • You will hear th…" at bounding box center [696, 337] width 621 height 130
drag, startPoint x: 503, startPoint y: 352, endPoint x: 644, endPoint y: 364, distance: 141.3
click at [644, 364] on p "Using the App: • Click here to view the Application Overview • You will hear th…" at bounding box center [696, 337] width 621 height 130
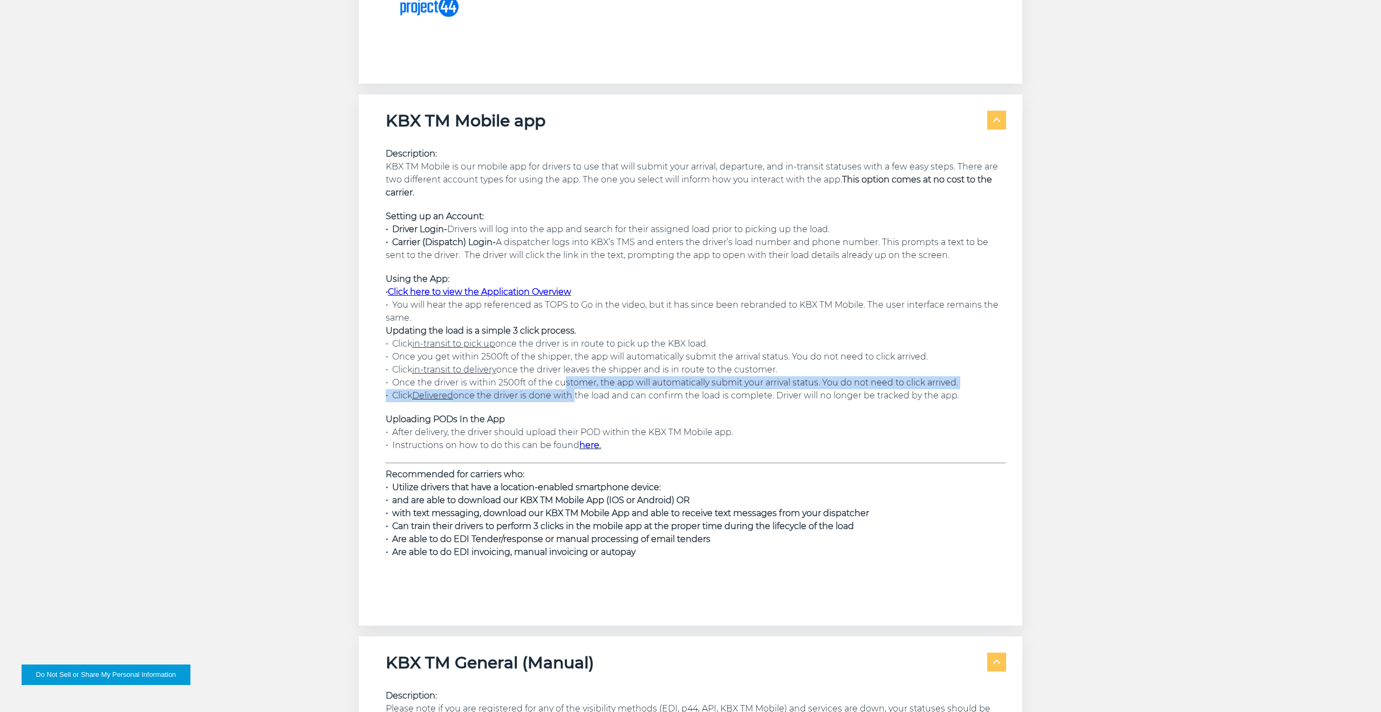
drag, startPoint x: 544, startPoint y: 384, endPoint x: 578, endPoint y: 400, distance: 37.4
click at [577, 399] on p "Using the App: • Click here to view the Application Overview • You will hear th…" at bounding box center [696, 337] width 621 height 130
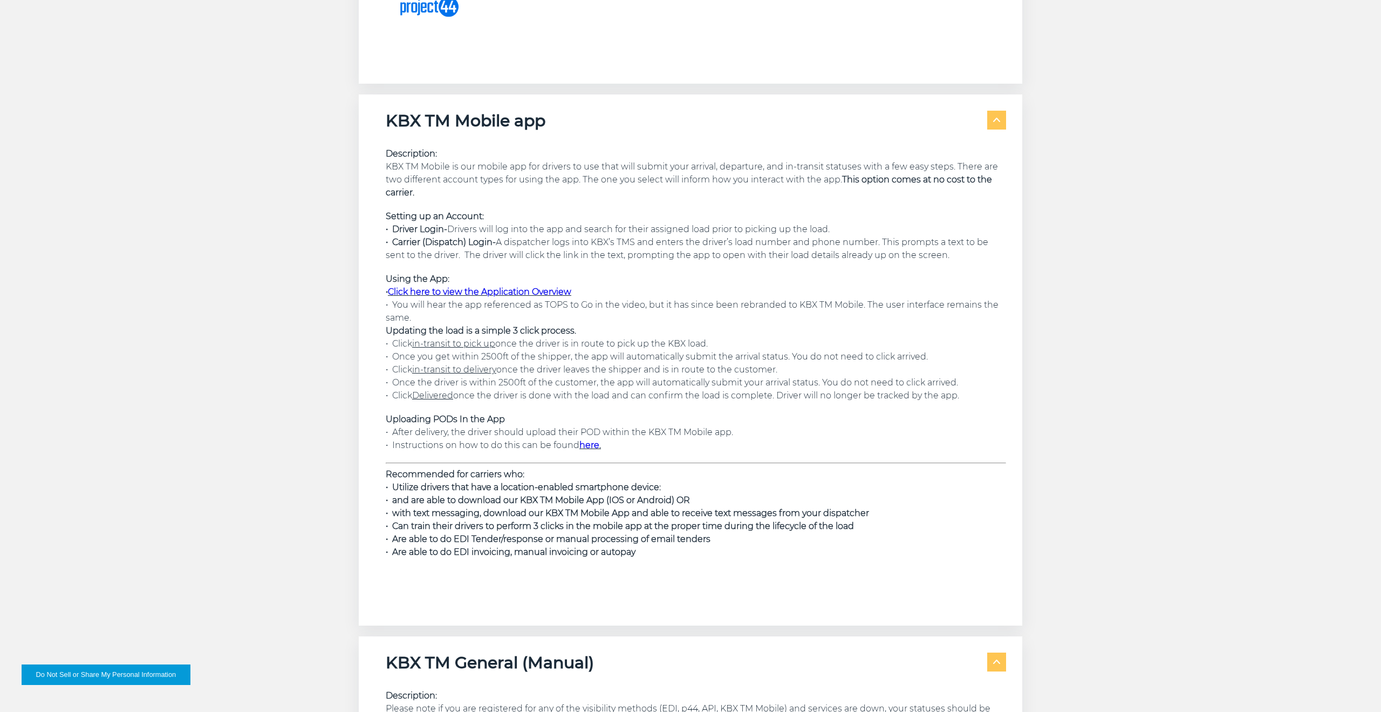
click at [578, 400] on p "Using the App: • Click here to view the Application Overview • You will hear th…" at bounding box center [696, 337] width 621 height 130
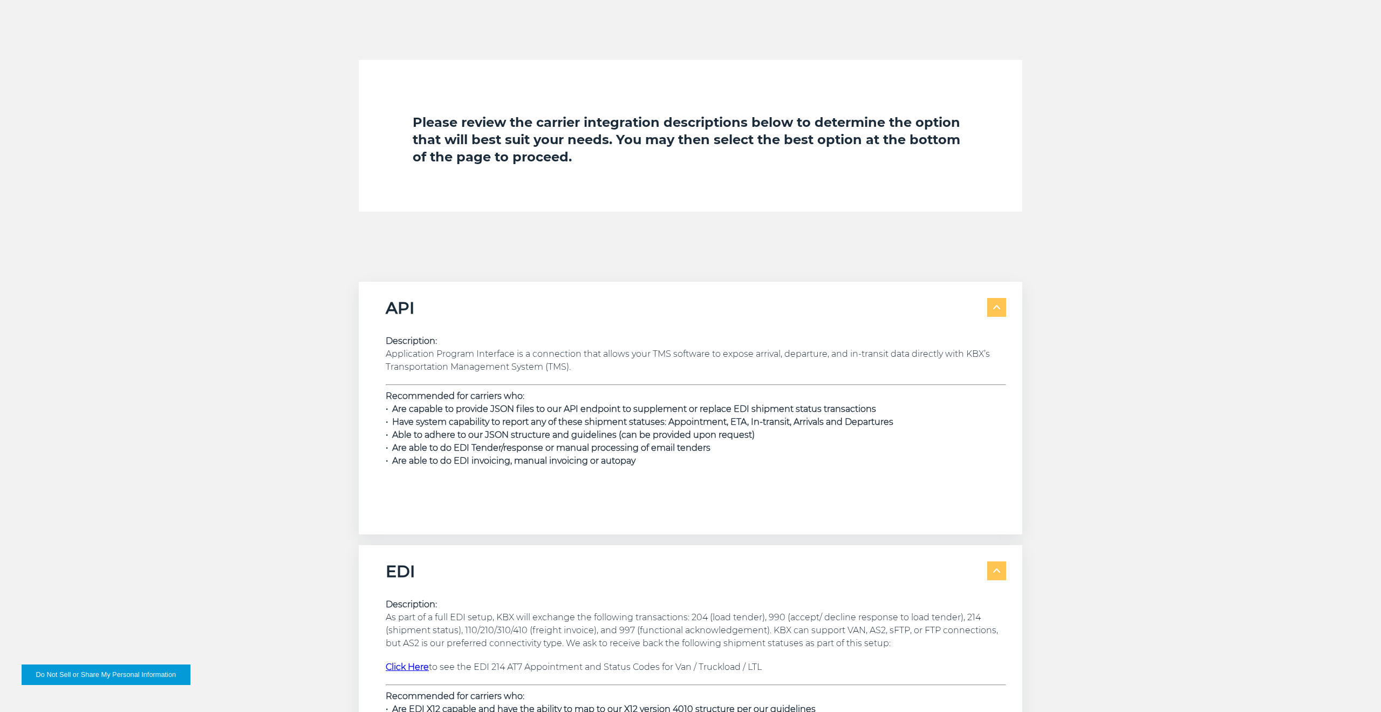
scroll to position [1437, 0]
